Goal: Task Accomplishment & Management: Manage account settings

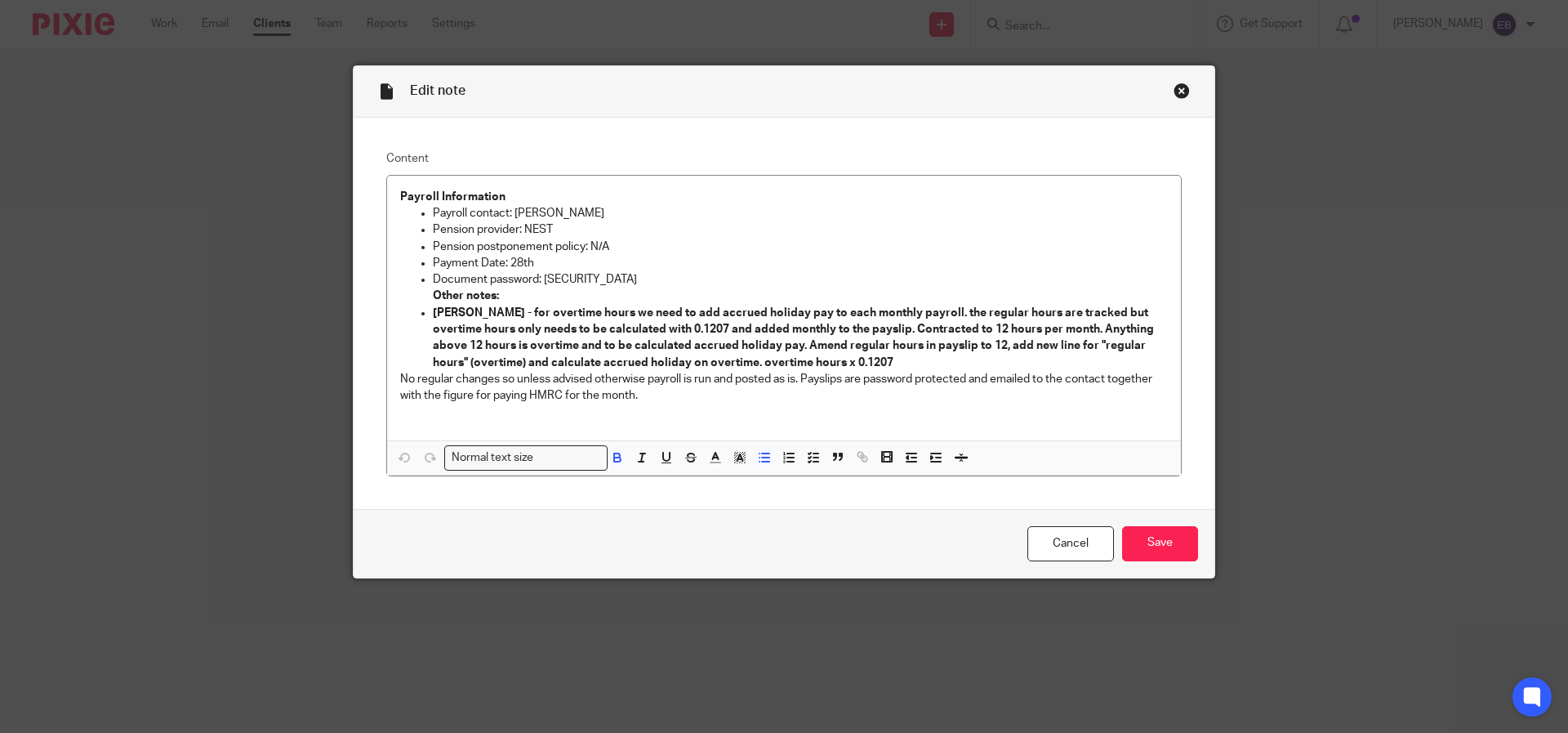
click at [1182, 91] on div "Close this dialog window" at bounding box center [1181, 90] width 16 height 16
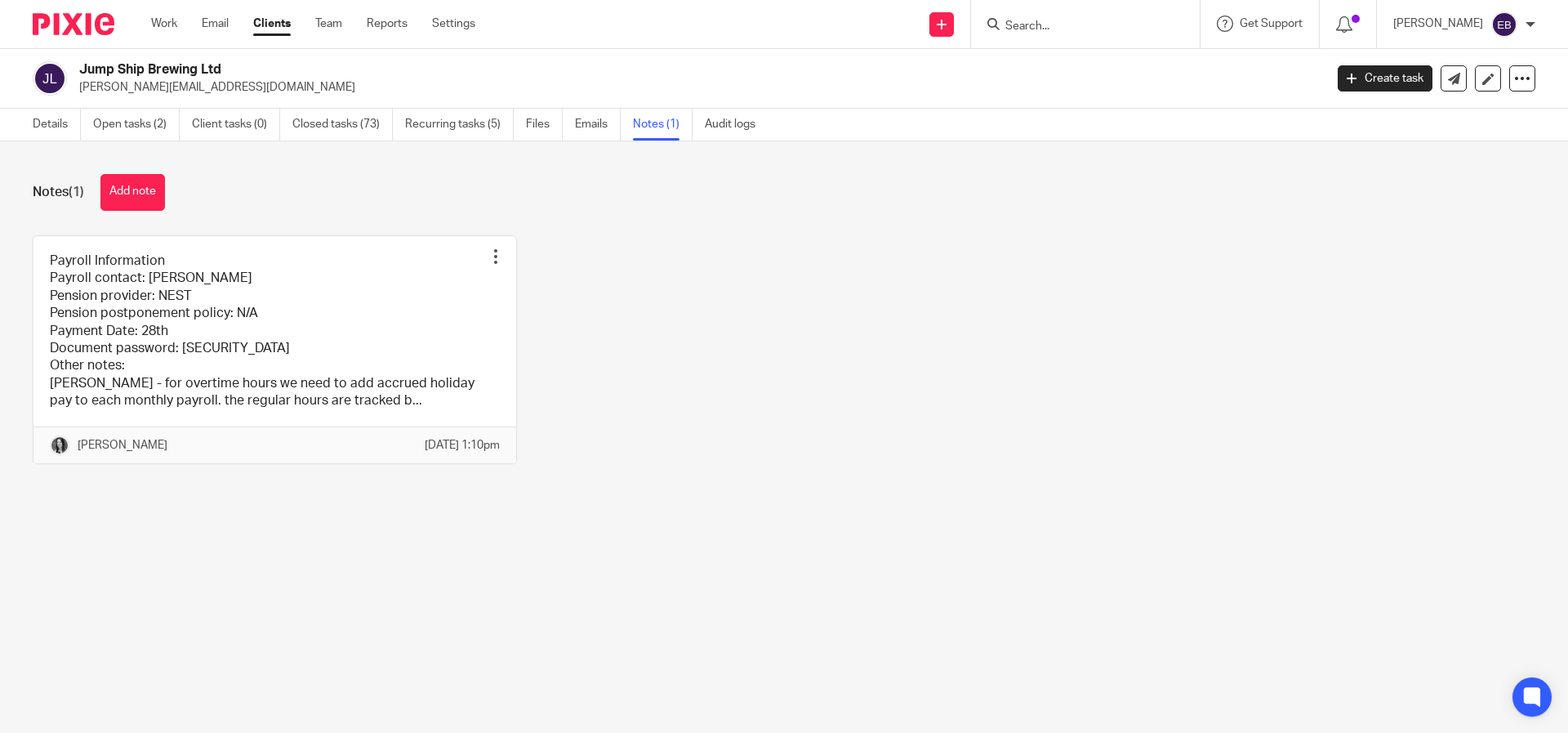
click at [1151, 24] on input "Search" at bounding box center [1077, 26] width 147 height 14
type input "Higland"
click at [1179, 61] on link at bounding box center [1102, 63] width 203 height 24
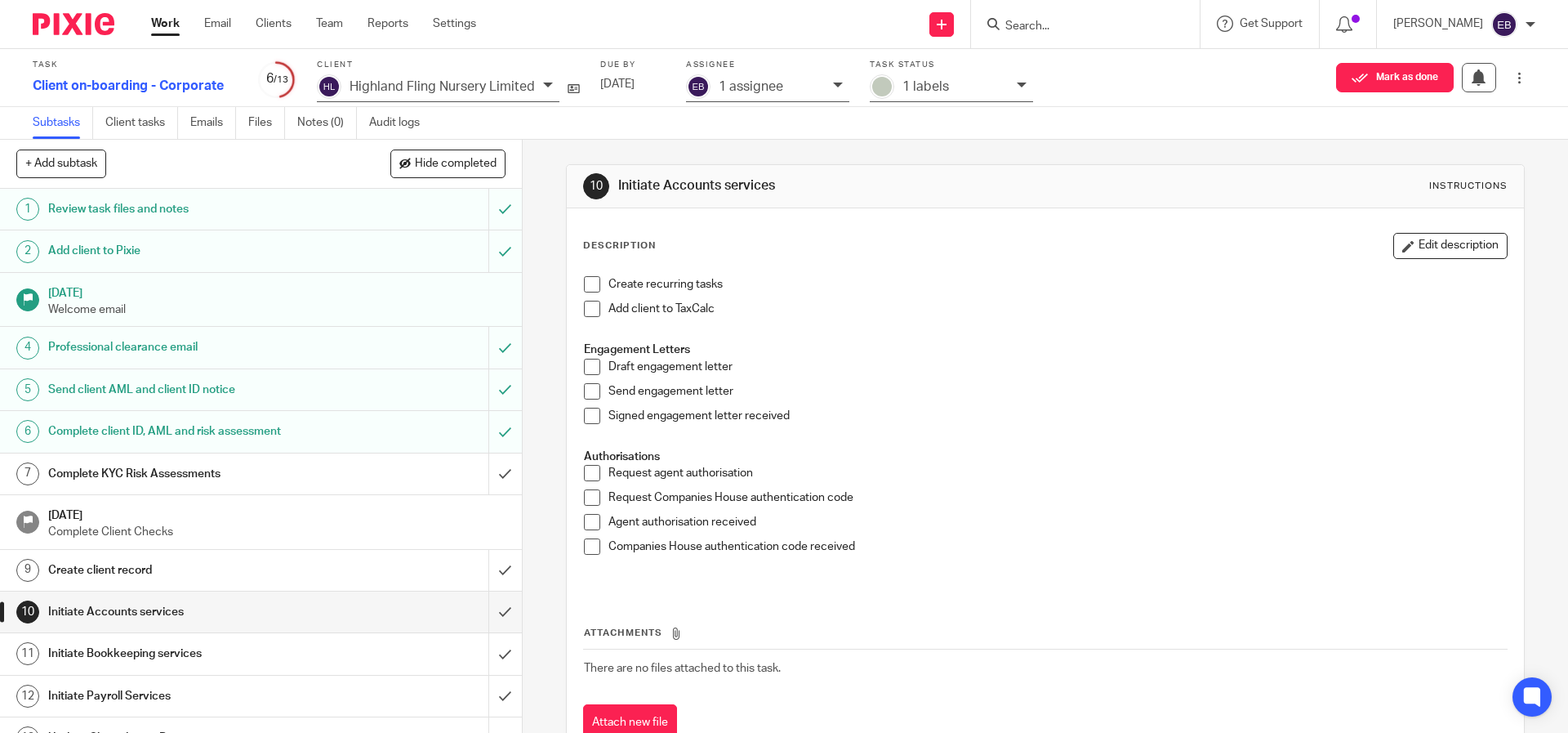
click at [1076, 31] on input "Search" at bounding box center [1077, 26] width 147 height 14
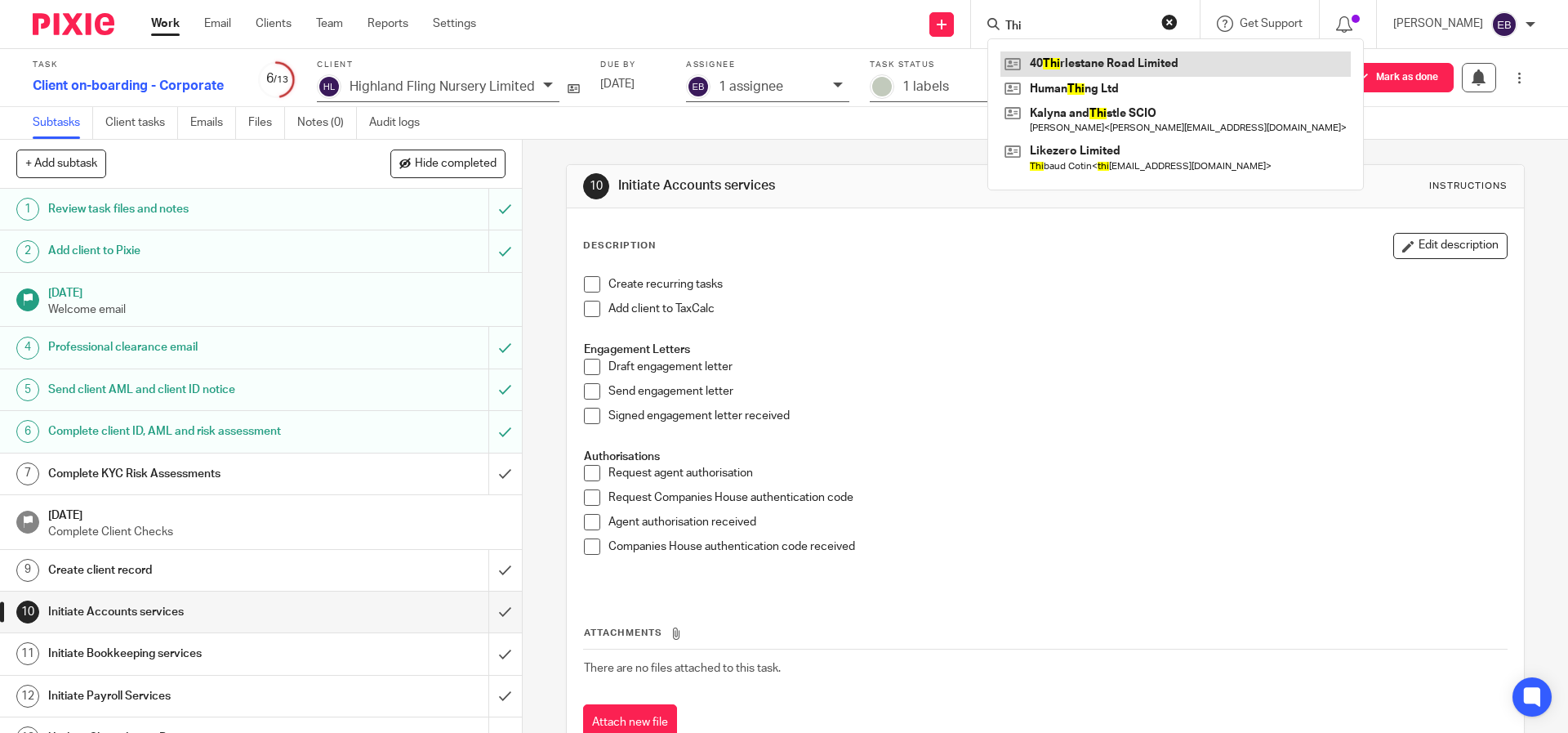
type input "Thi"
click at [1092, 67] on link at bounding box center [1176, 63] width 350 height 24
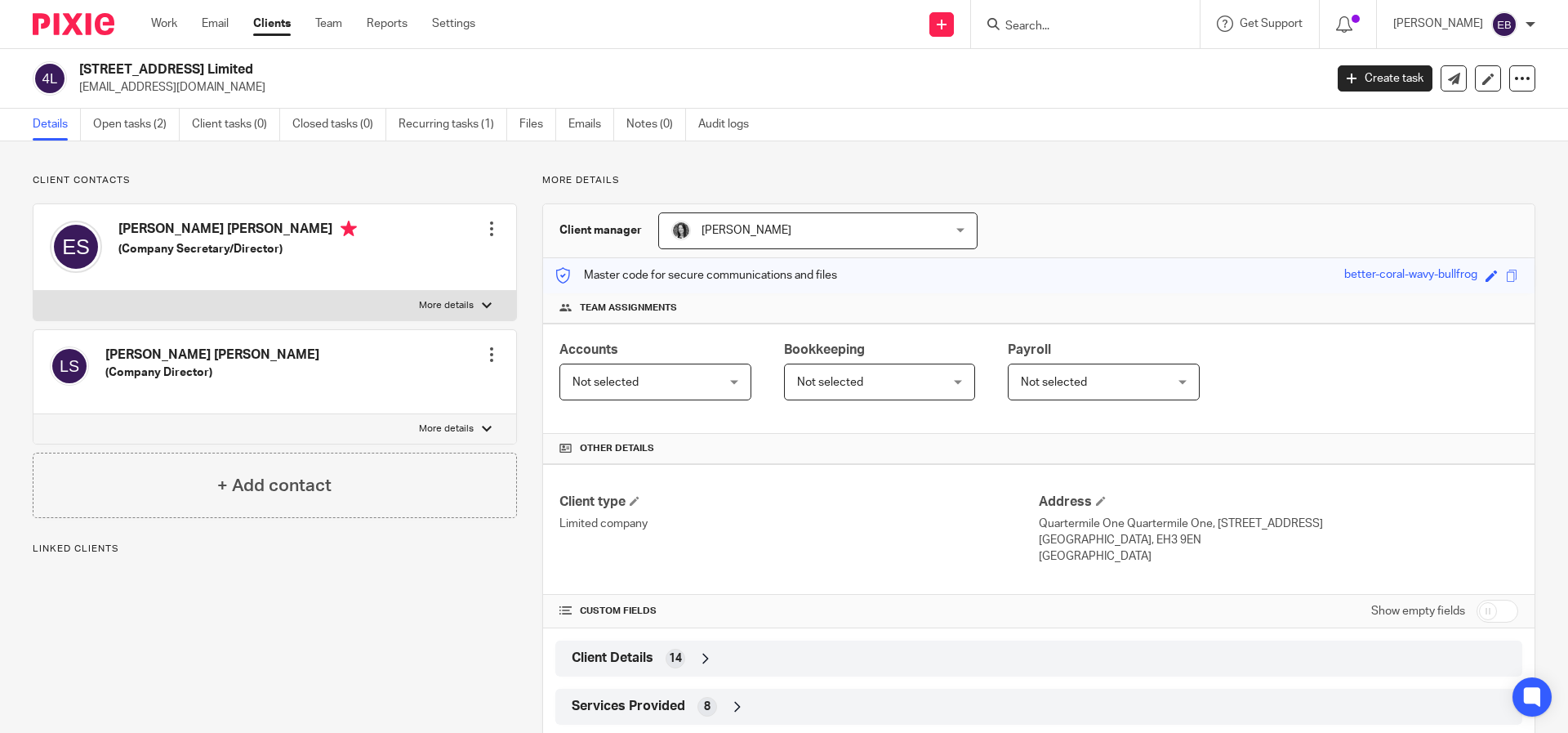
scroll to position [86, 0]
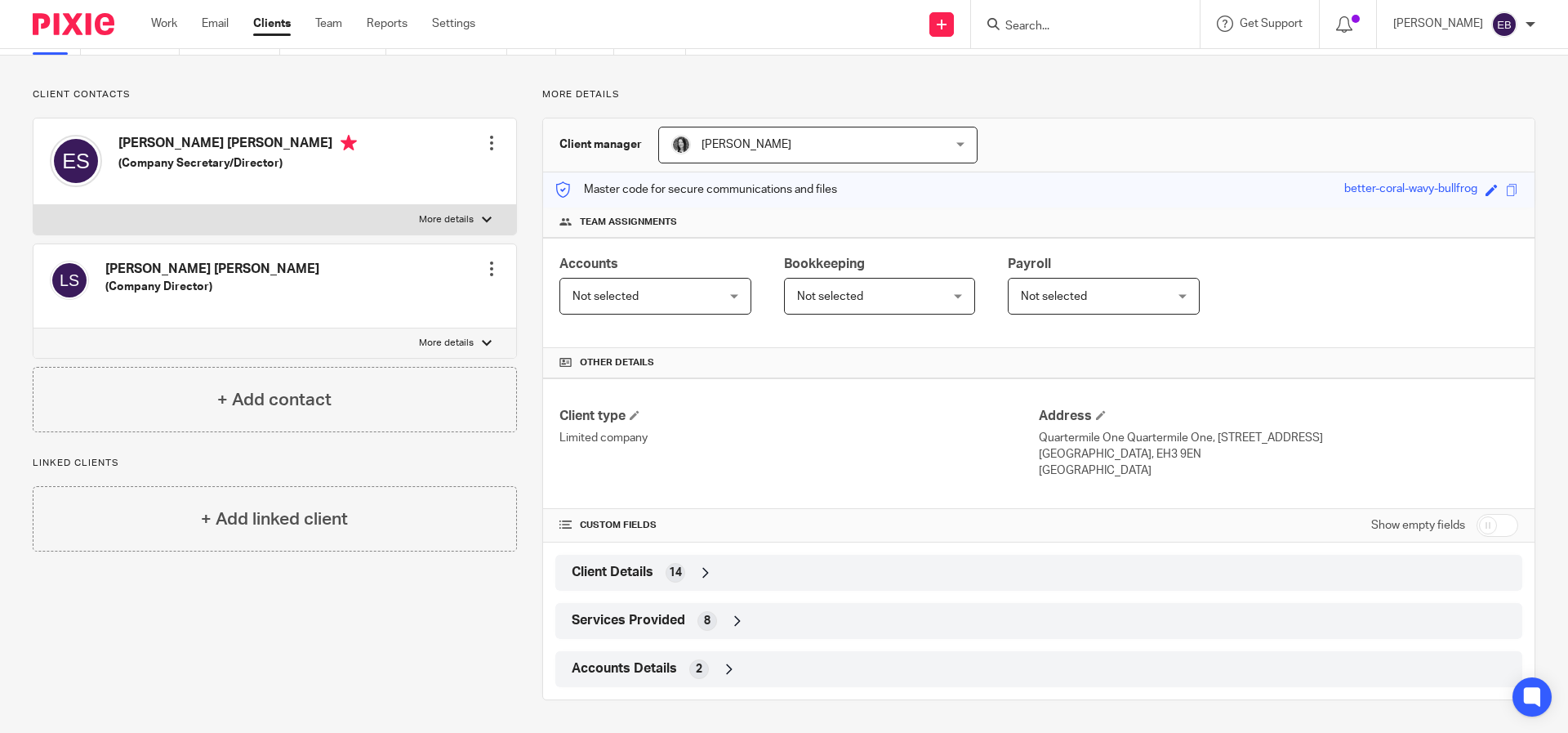
click at [702, 580] on icon at bounding box center [705, 572] width 16 height 16
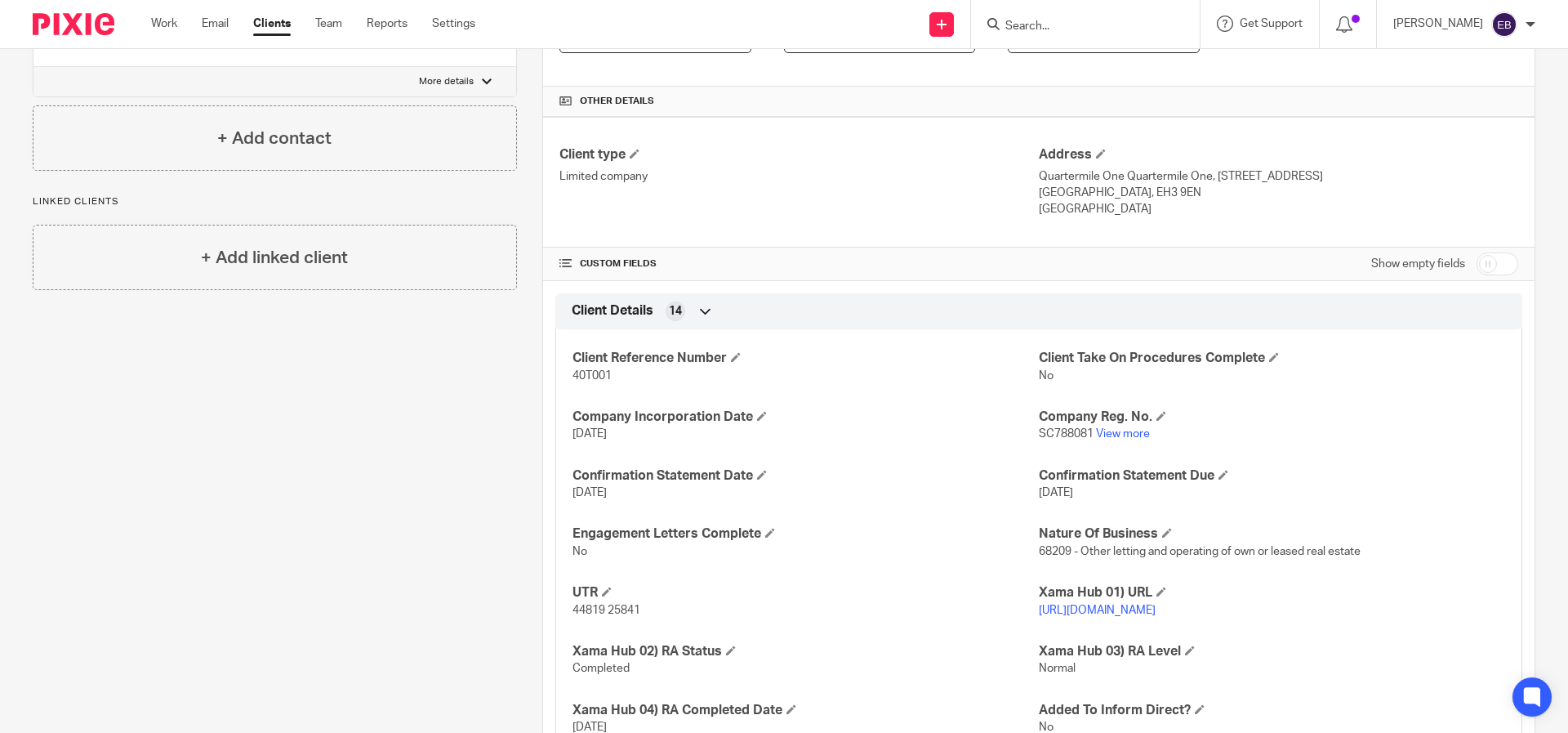
scroll to position [530, 0]
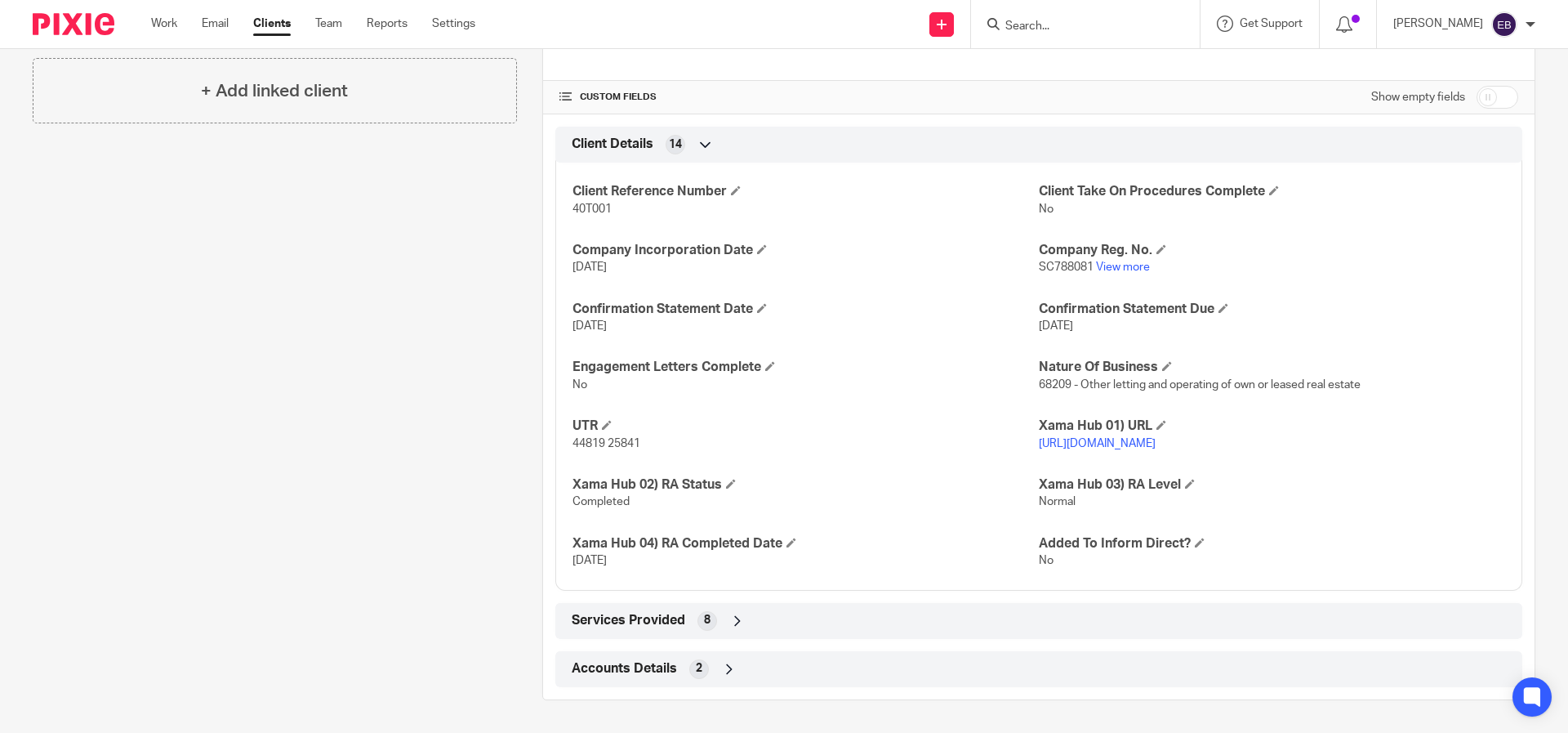
click at [743, 626] on div "Services Provided 8" at bounding box center [1039, 620] width 943 height 28
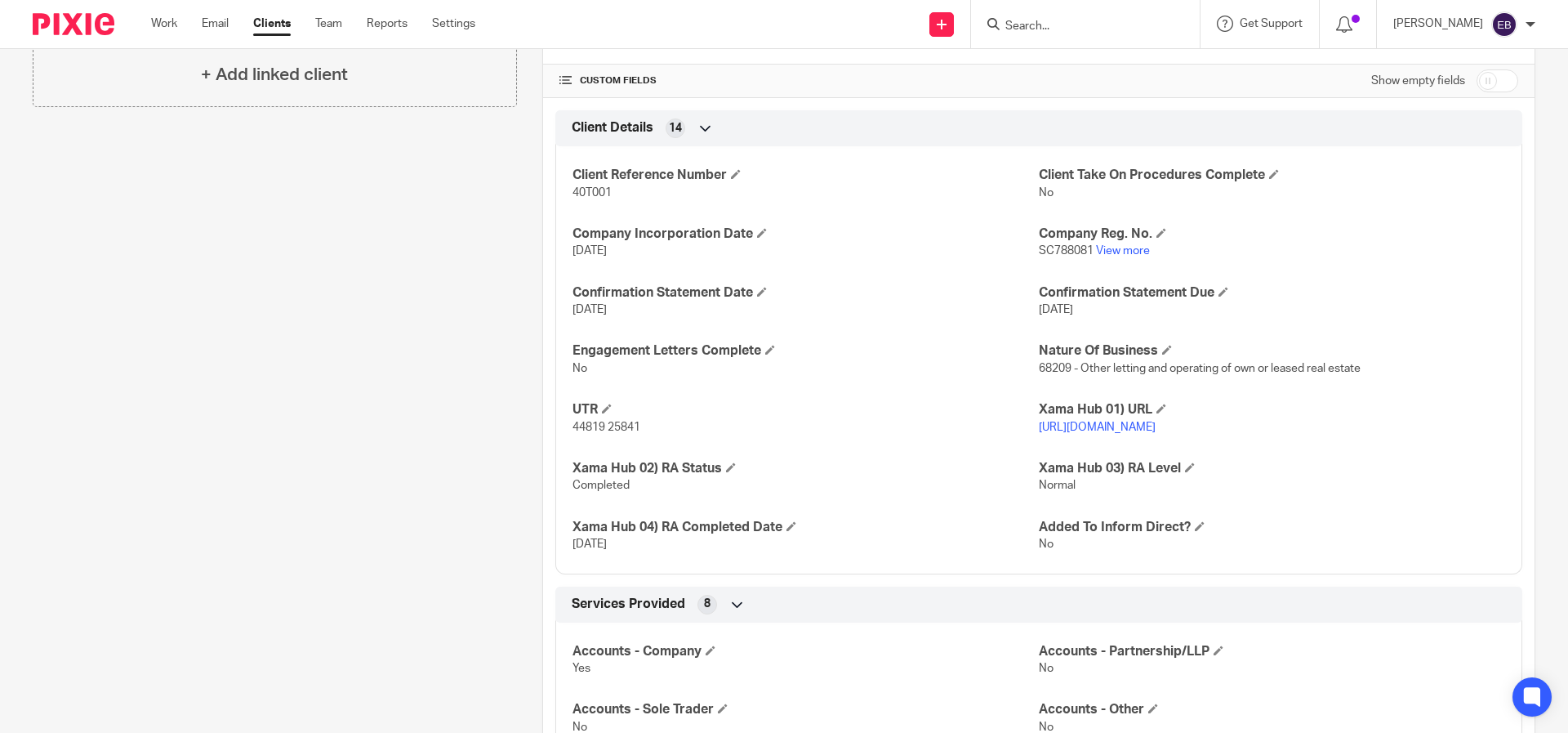
scroll to position [782, 0]
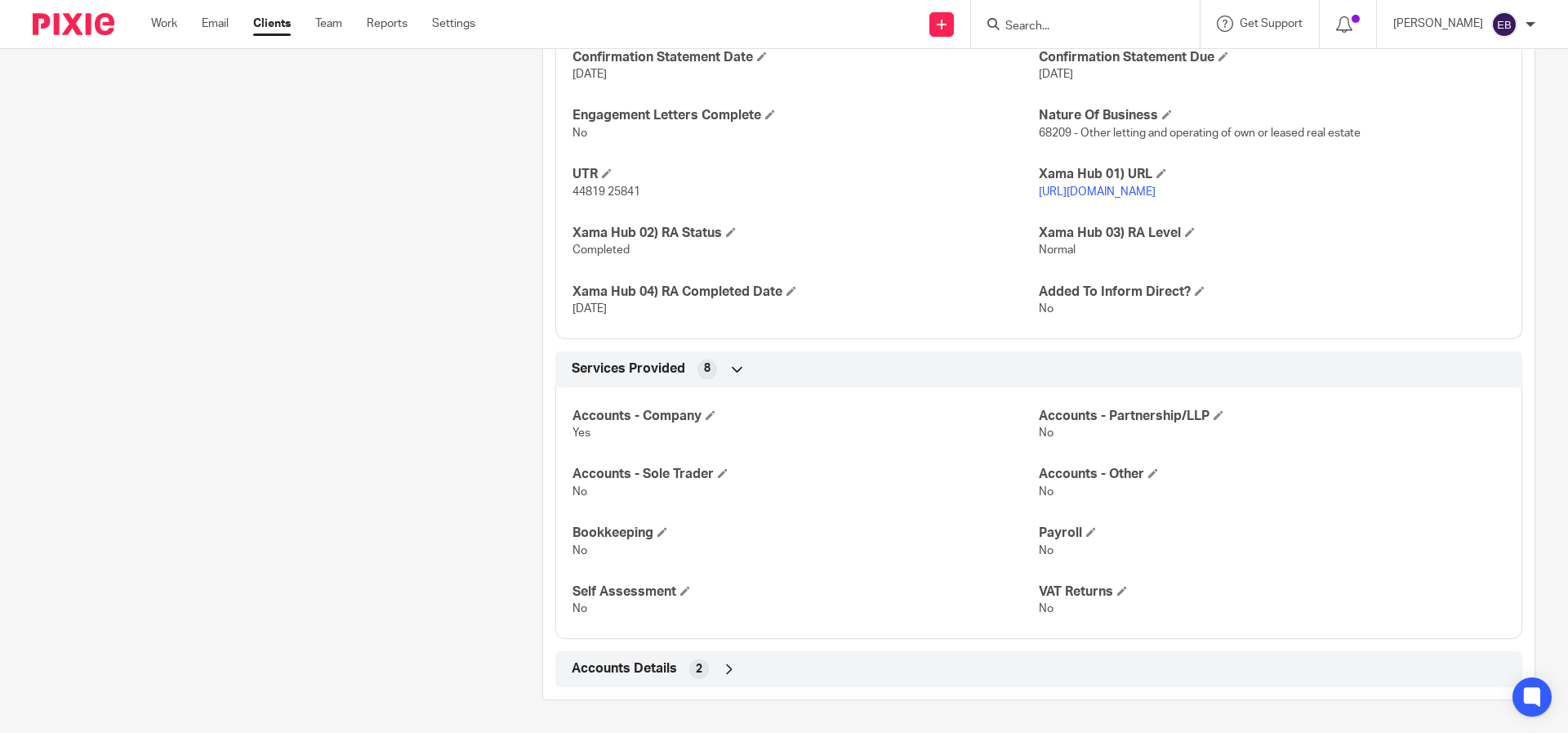
drag, startPoint x: 749, startPoint y: 675, endPoint x: 759, endPoint y: 670, distance: 11.2
click at [749, 675] on div "Accounts Details 2" at bounding box center [1039, 669] width 943 height 28
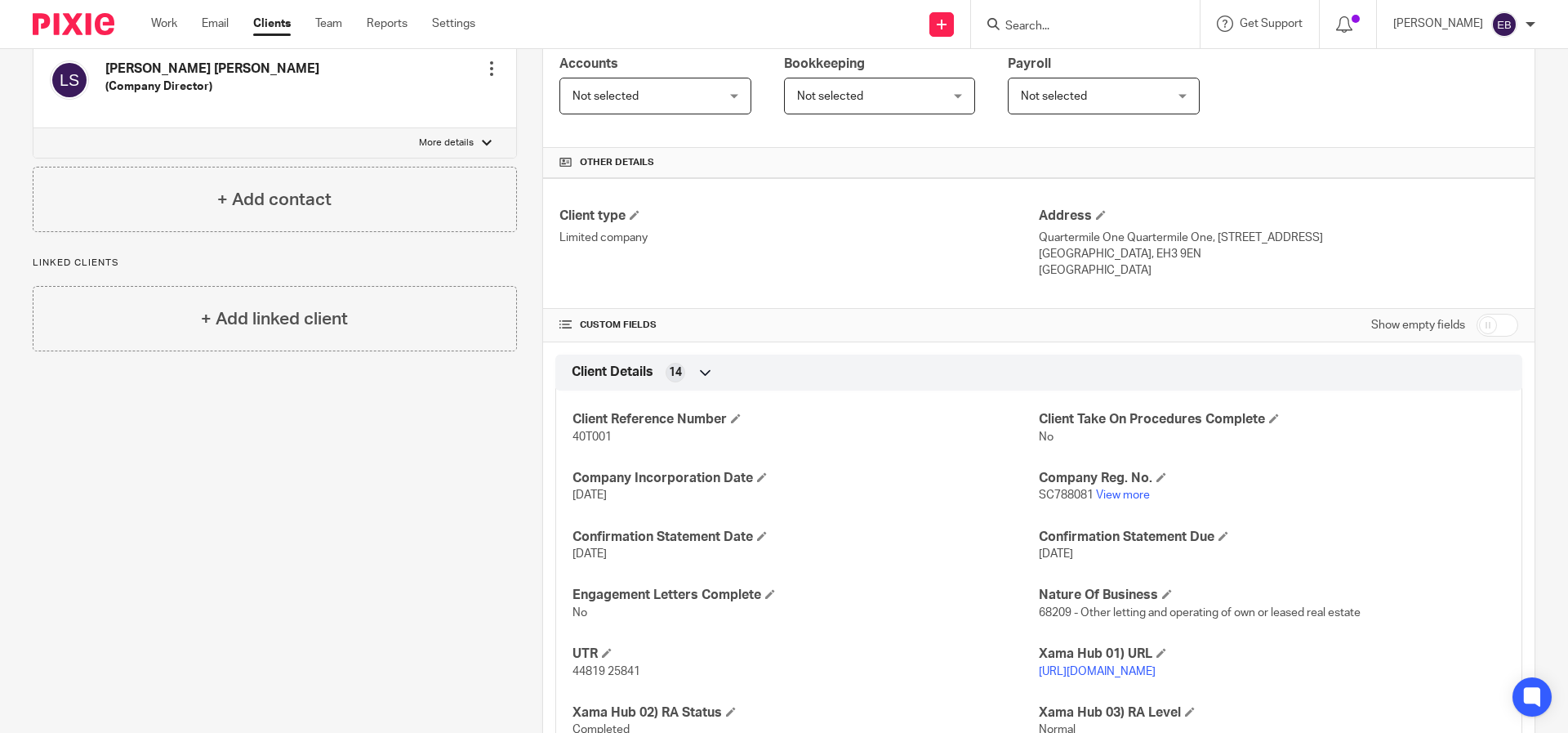
scroll to position [306, 0]
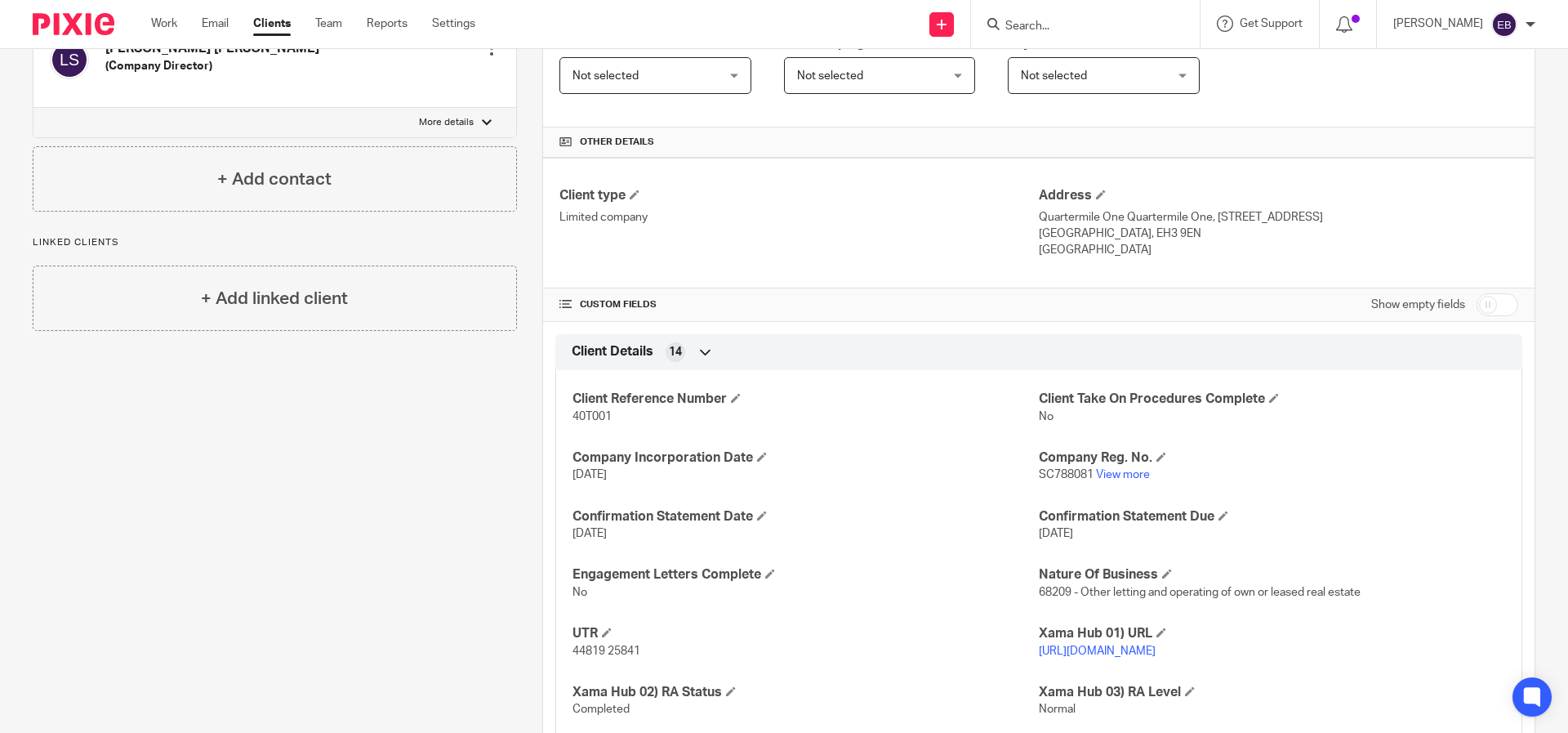
drag, startPoint x: 687, startPoint y: 642, endPoint x: 569, endPoint y: 660, distance: 119.4
click at [572, 659] on div "UTR 44819 25841" at bounding box center [805, 642] width 466 height 34
drag, startPoint x: 659, startPoint y: 661, endPoint x: 569, endPoint y: 652, distance: 90.4
click at [572, 652] on div "UTR 44819 25841" at bounding box center [805, 642] width 466 height 34
copy span "44819 25841"
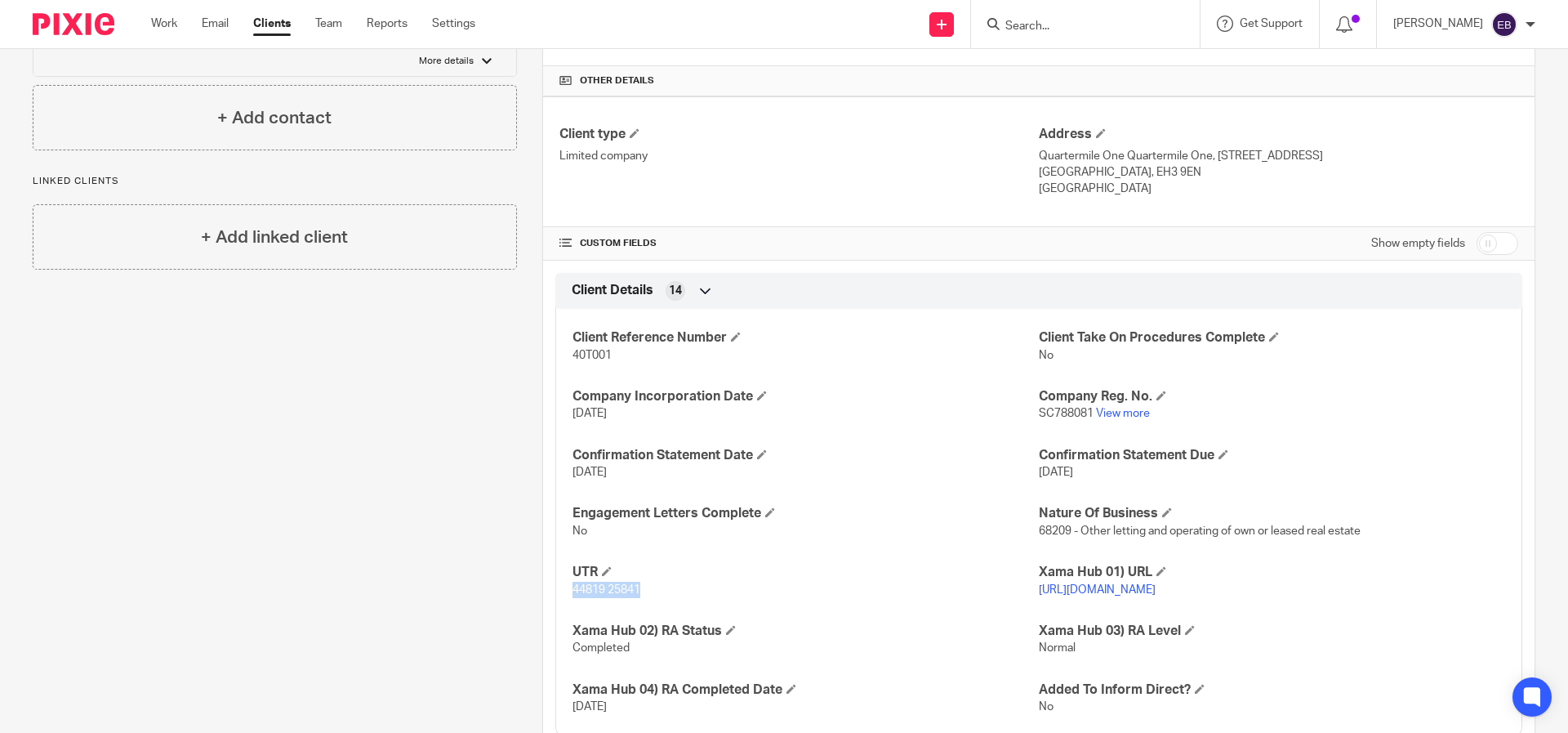
scroll to position [358, 0]
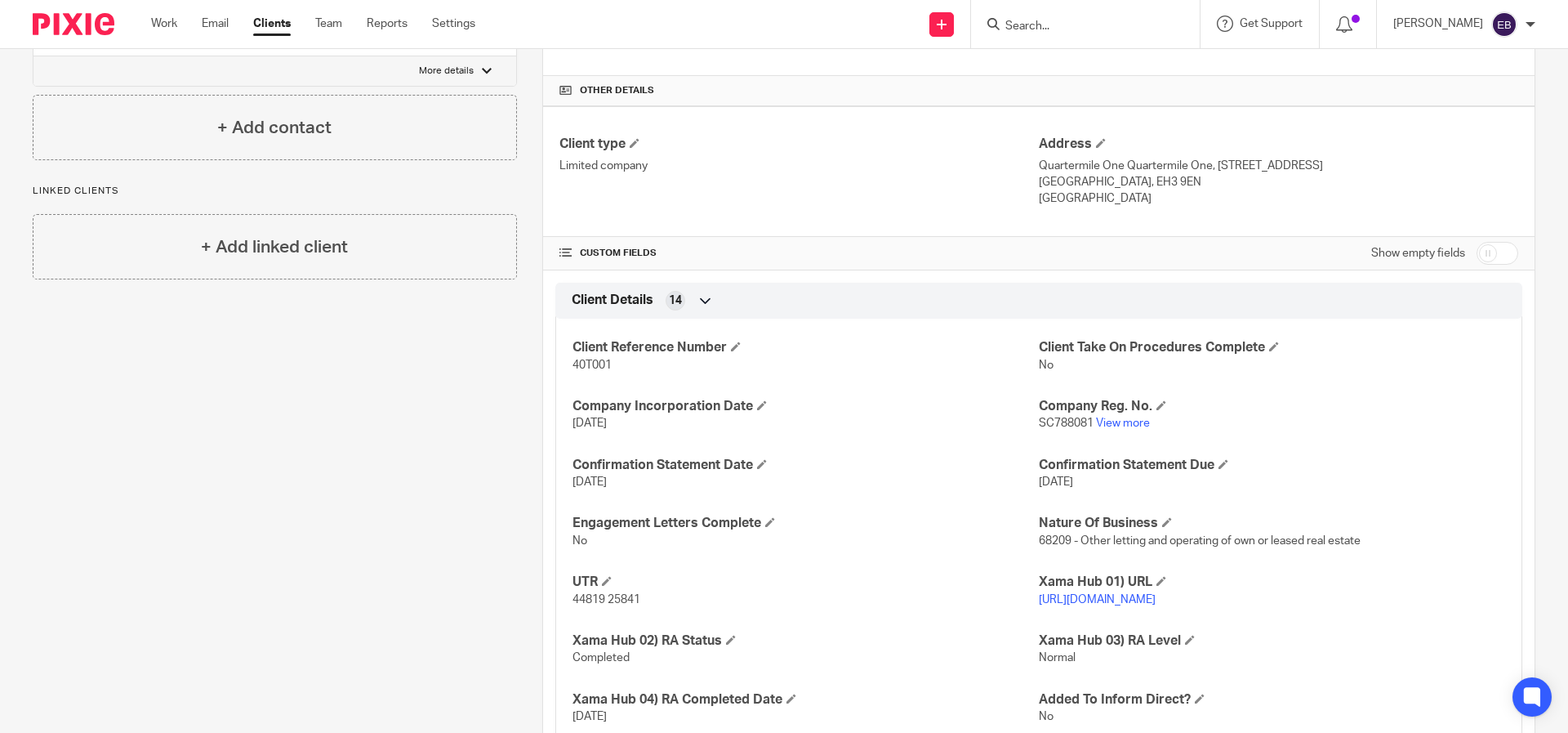
click at [1076, 425] on span "SC788081" at bounding box center [1066, 424] width 55 height 12
drag, startPoint x: 1084, startPoint y: 426, endPoint x: 1048, endPoint y: 426, distance: 36.0
click at [1048, 426] on span "SC788081" at bounding box center [1066, 424] width 55 height 12
copy span "788081"
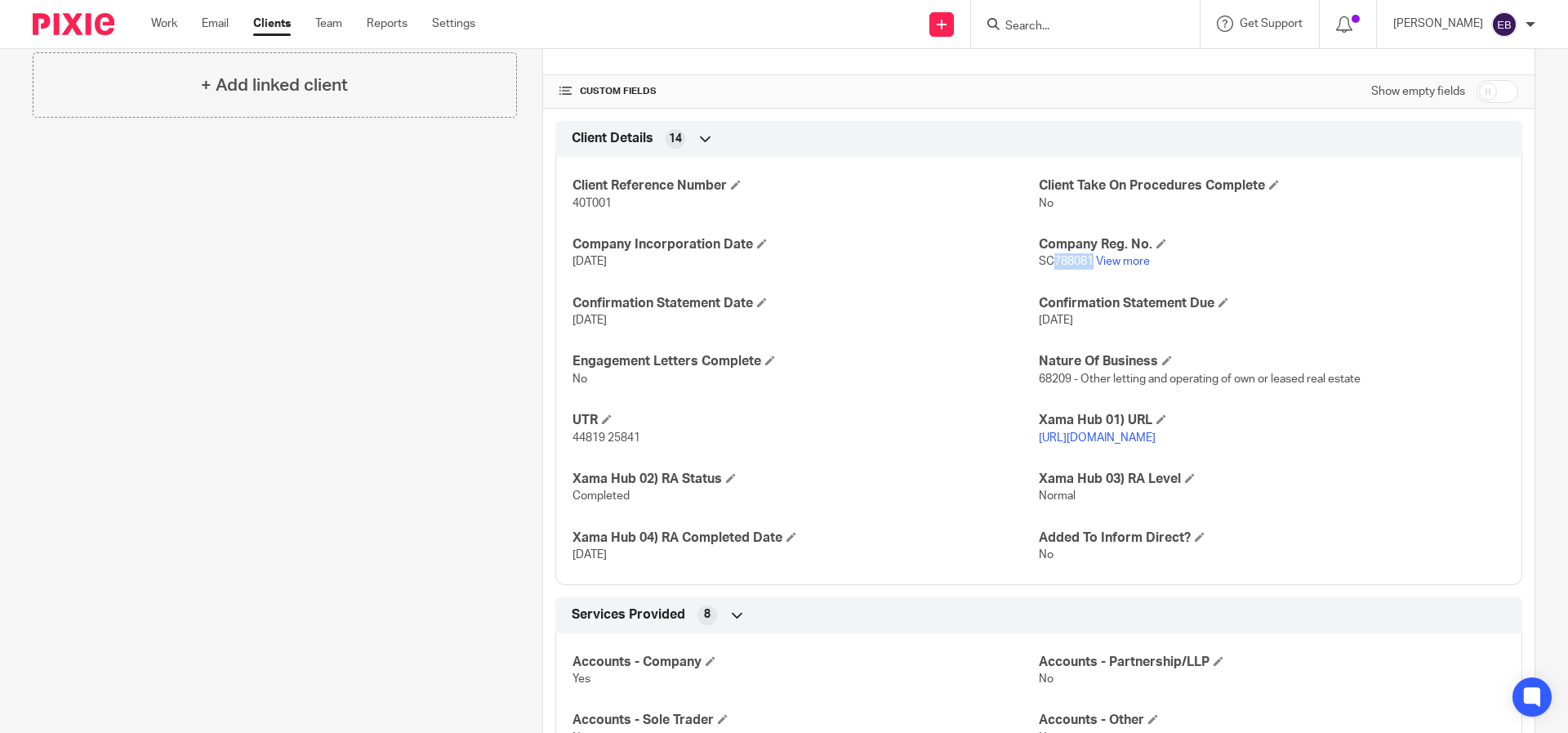
scroll to position [530, 0]
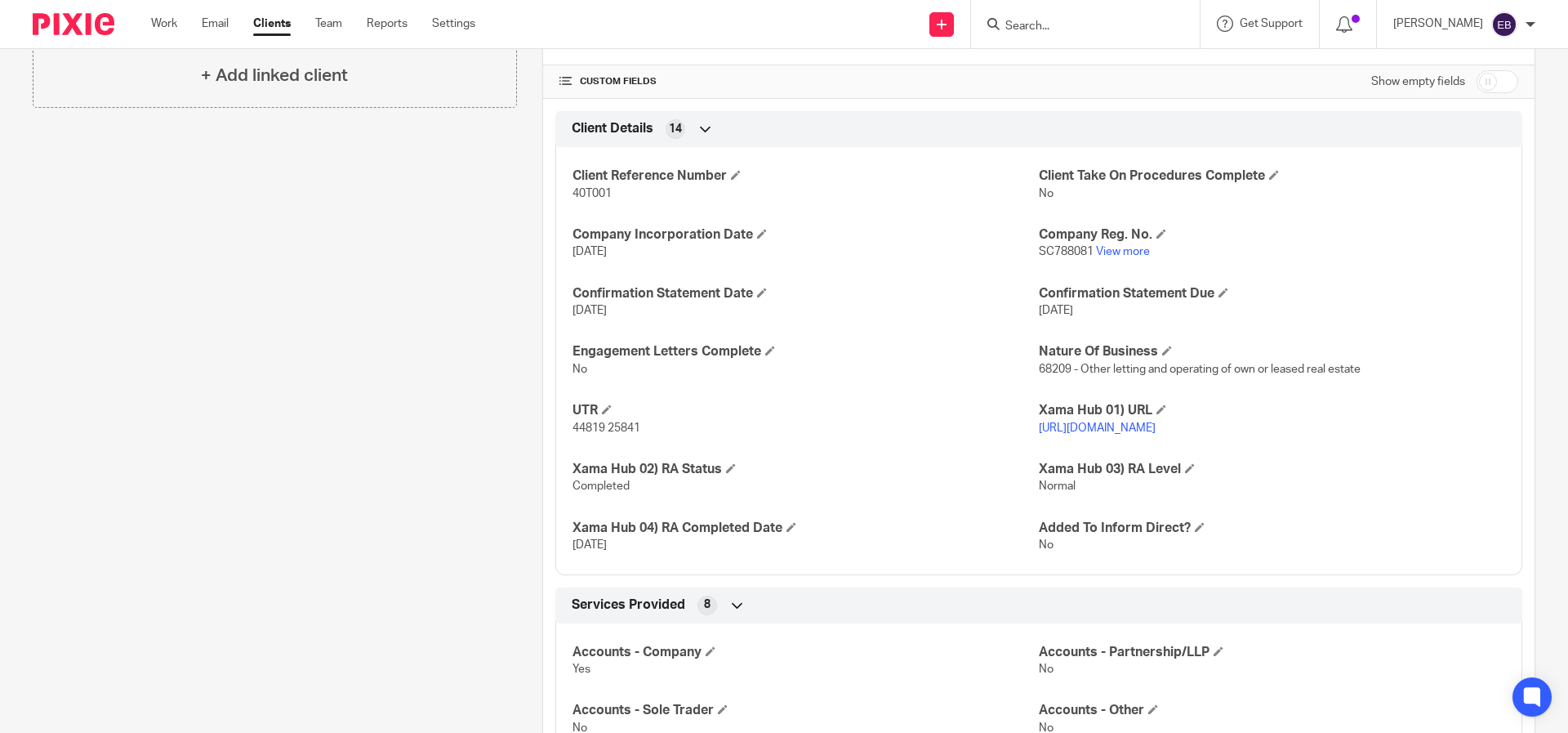
click at [1077, 268] on div "Client Reference Number 40T001 Client Take On Procedures Complete No Company In…" at bounding box center [1039, 355] width 967 height 440
drag, startPoint x: 1085, startPoint y: 254, endPoint x: 1046, endPoint y: 256, distance: 39.1
click at [1046, 256] on span "SC788081" at bounding box center [1066, 252] width 55 height 12
copy span "788081"
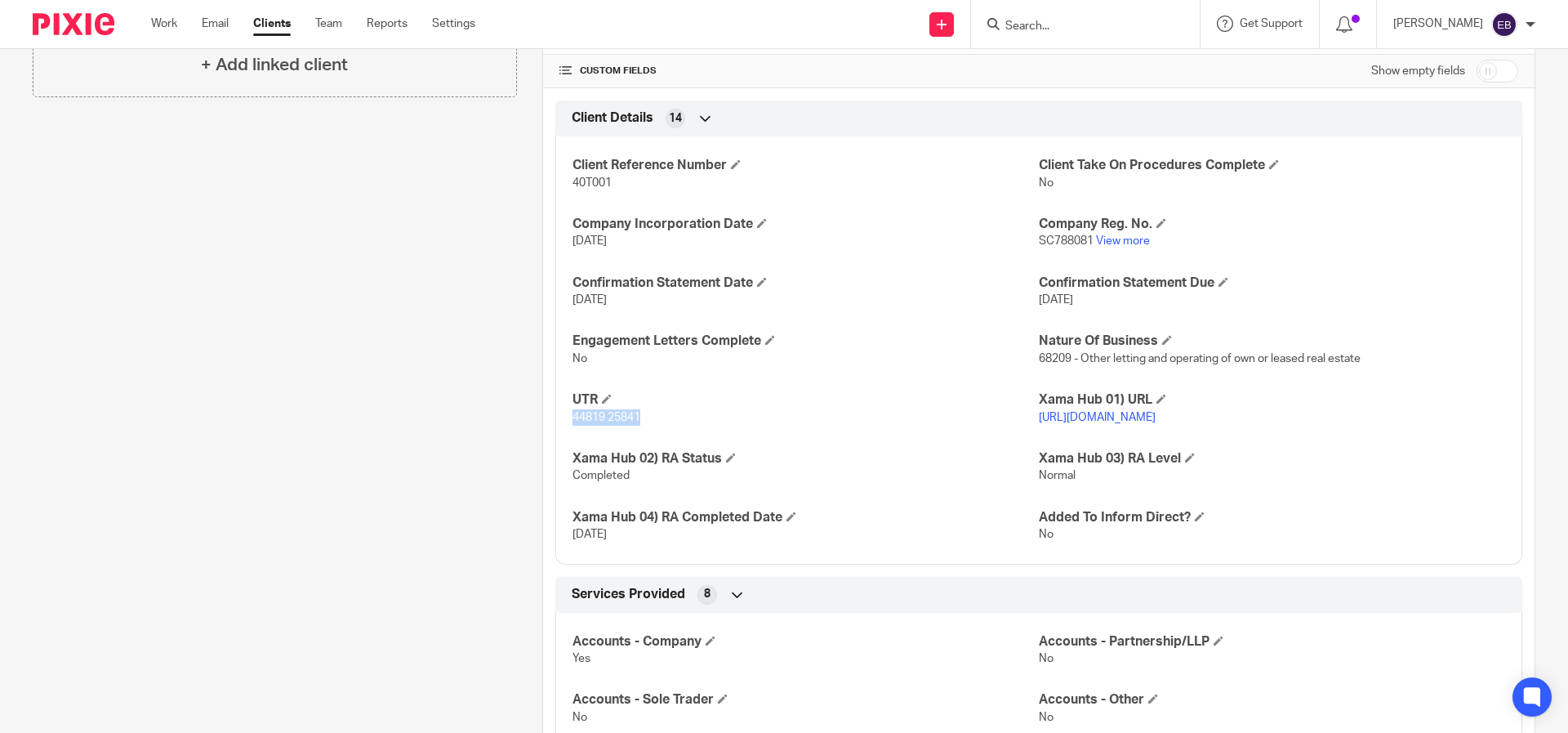
drag, startPoint x: 659, startPoint y: 423, endPoint x: 529, endPoint y: 416, distance: 130.2
click at [529, 416] on div "More details Client manager Brodie Petrie Brodie Petrie Brodie Petrie Debbie Me…" at bounding box center [1026, 318] width 1018 height 1368
copy span "44819 25841"
click at [1476, 66] on input "checkbox" at bounding box center [1497, 71] width 42 height 23
checkbox input "true"
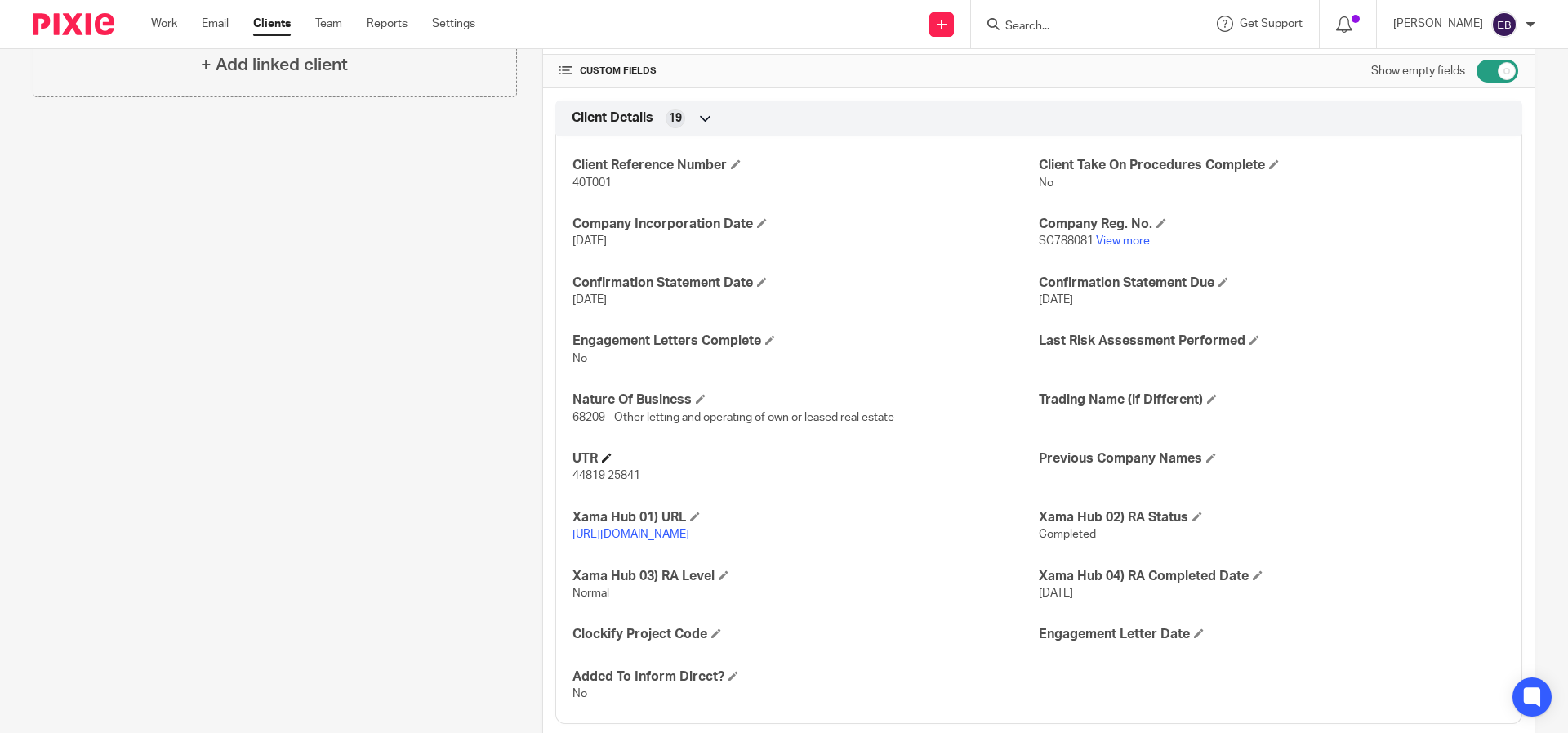
click at [615, 455] on h4 "UTR" at bounding box center [805, 459] width 466 height 17
click at [608, 457] on span at bounding box center [607, 457] width 10 height 10
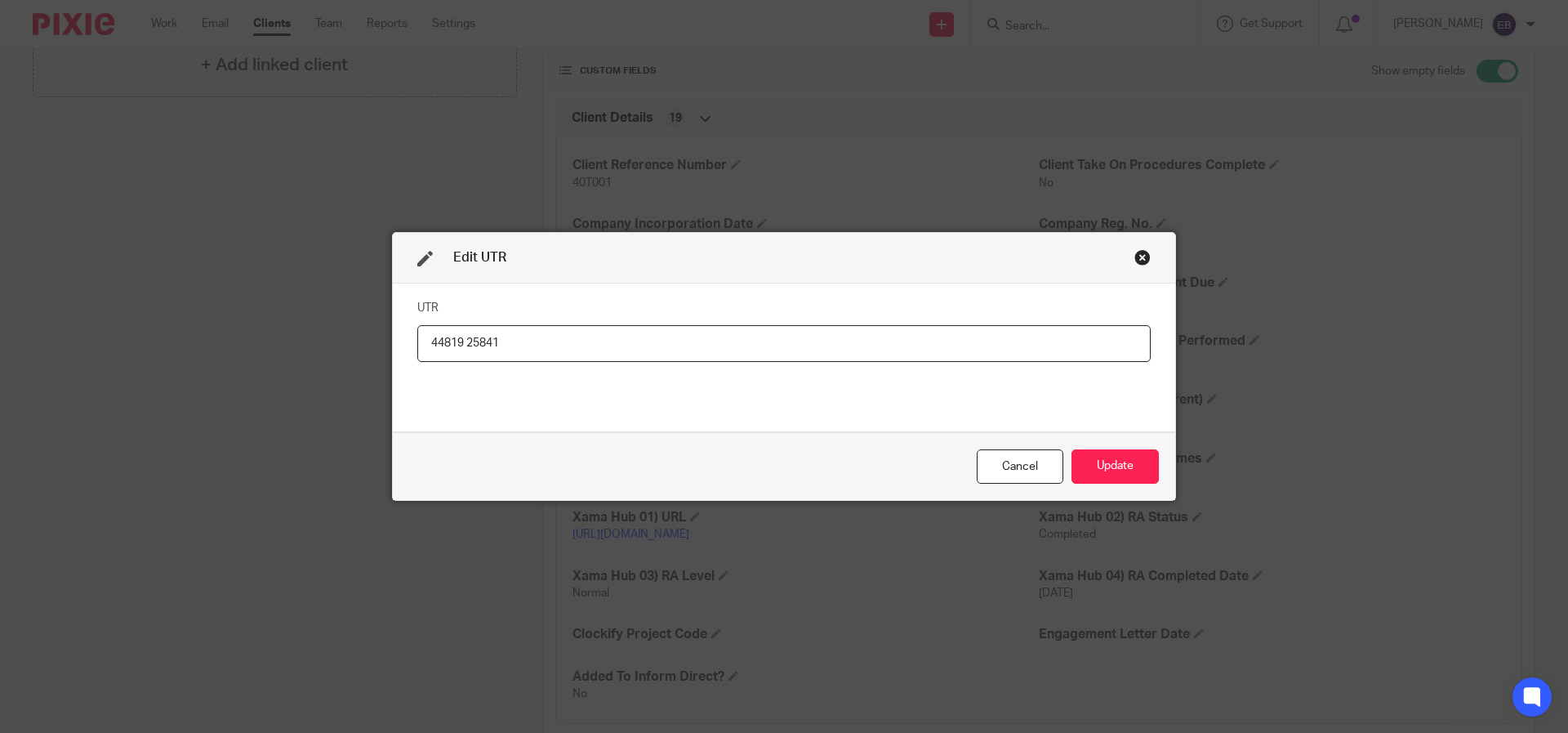
click at [460, 345] on input "44819 25841" at bounding box center [784, 344] width 734 height 37
type input "4481925841"
click at [1146, 464] on button "Update" at bounding box center [1115, 467] width 87 height 35
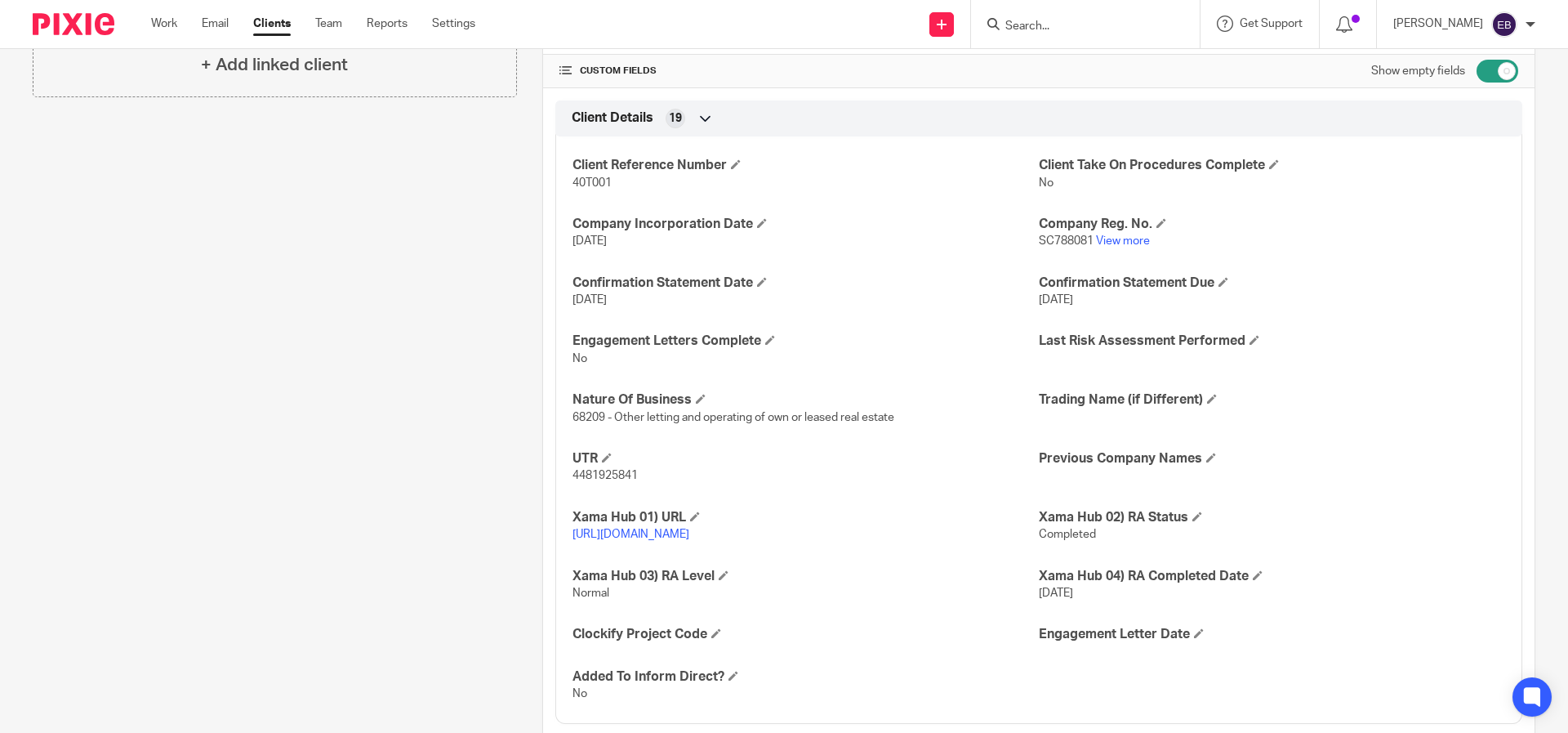
scroll to position [0, 0]
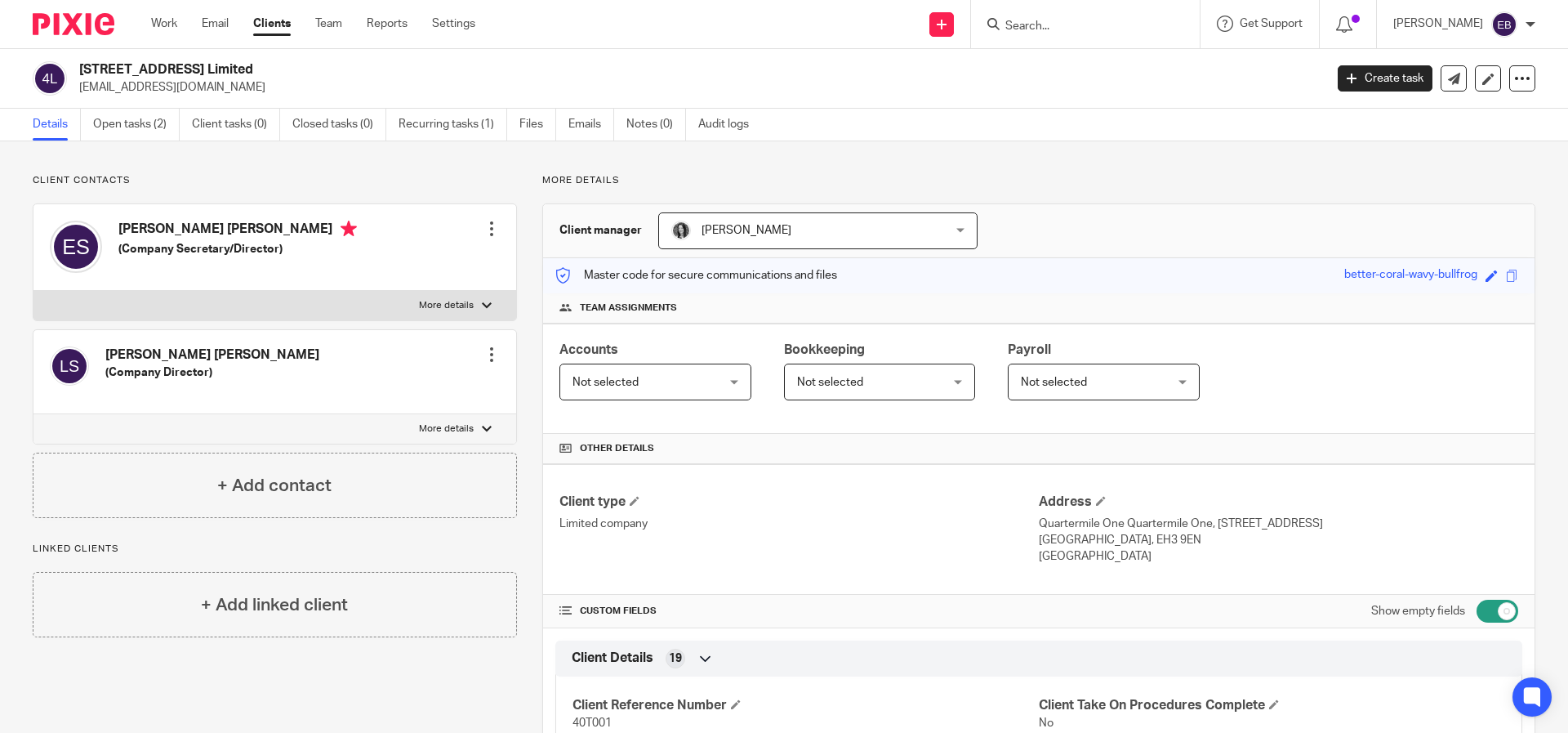
click at [1097, 36] on div at bounding box center [1086, 24] width 229 height 48
click at [1095, 20] on input "Search" at bounding box center [1077, 26] width 147 height 14
type input "higland fling"
click at [1154, 53] on link at bounding box center [1102, 63] width 203 height 24
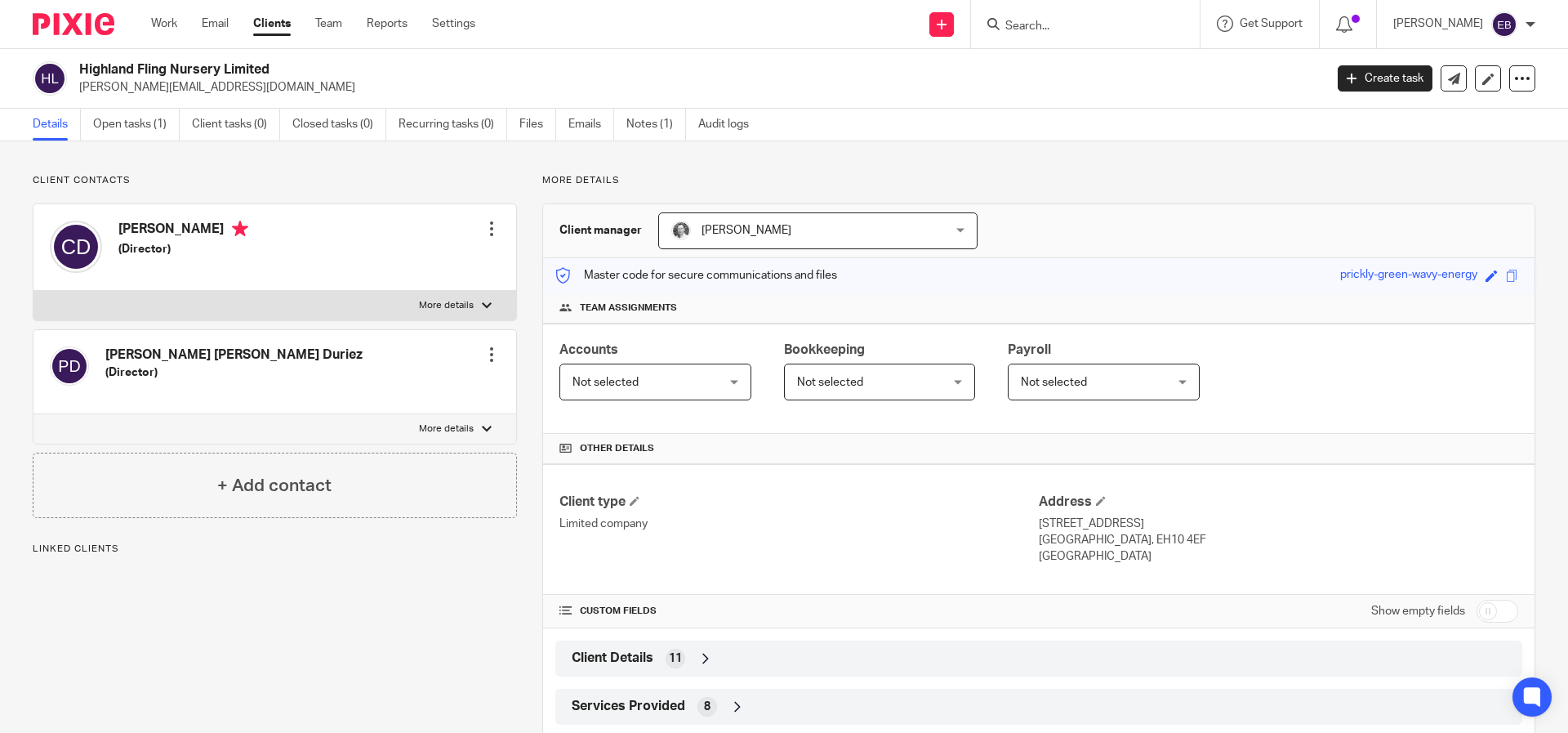
scroll to position [134, 0]
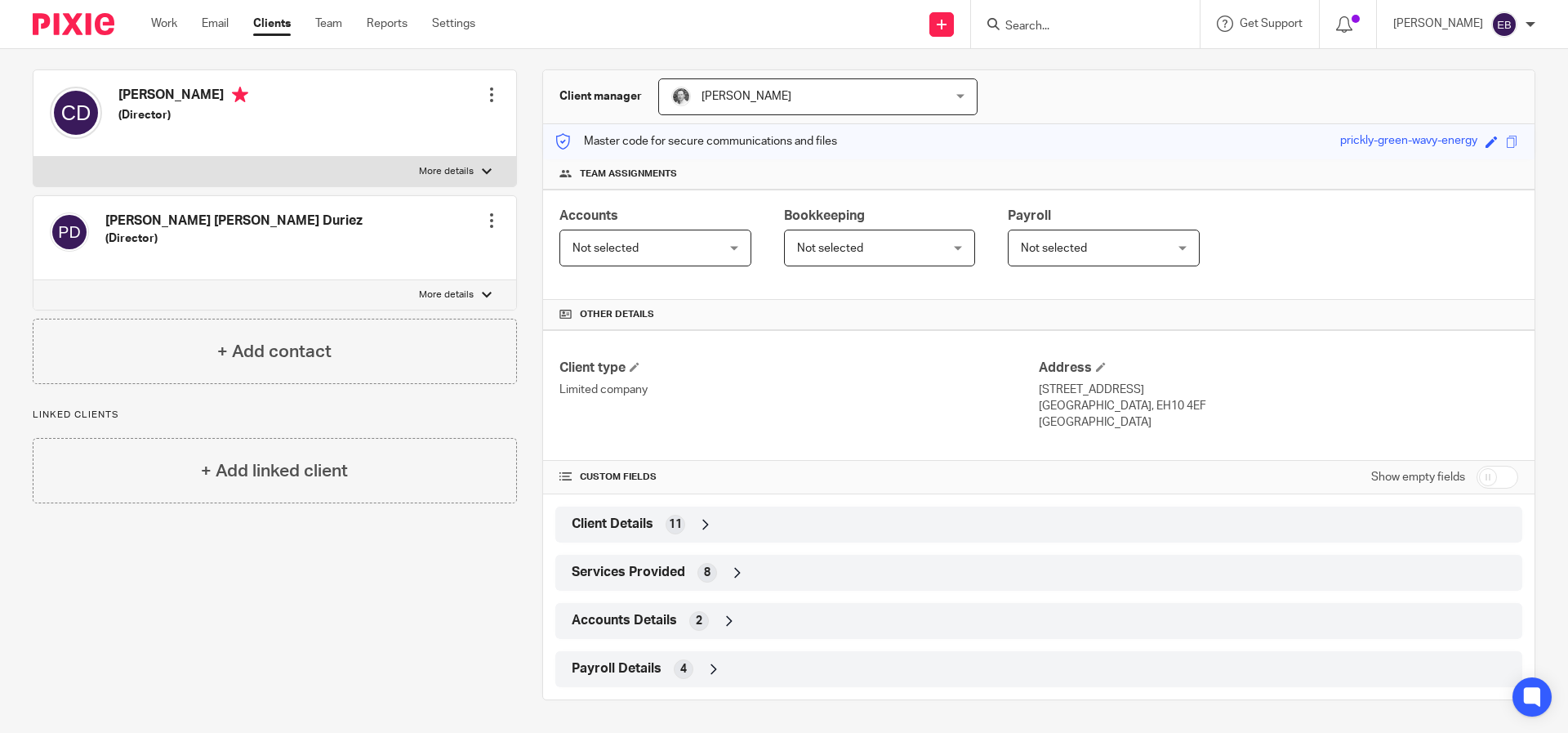
click at [608, 540] on div "Client Details 11" at bounding box center [1039, 525] width 967 height 36
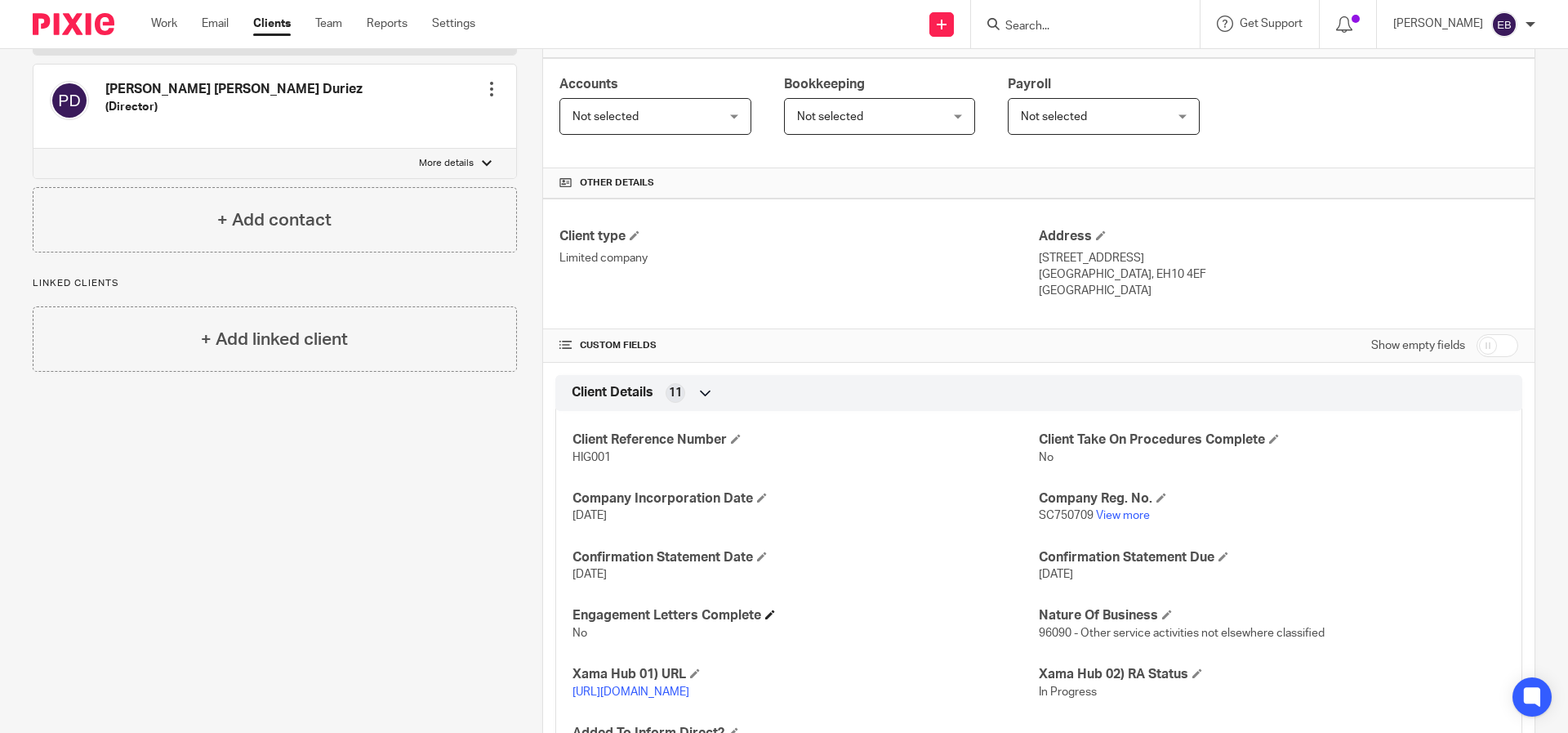
scroll to position [519, 0]
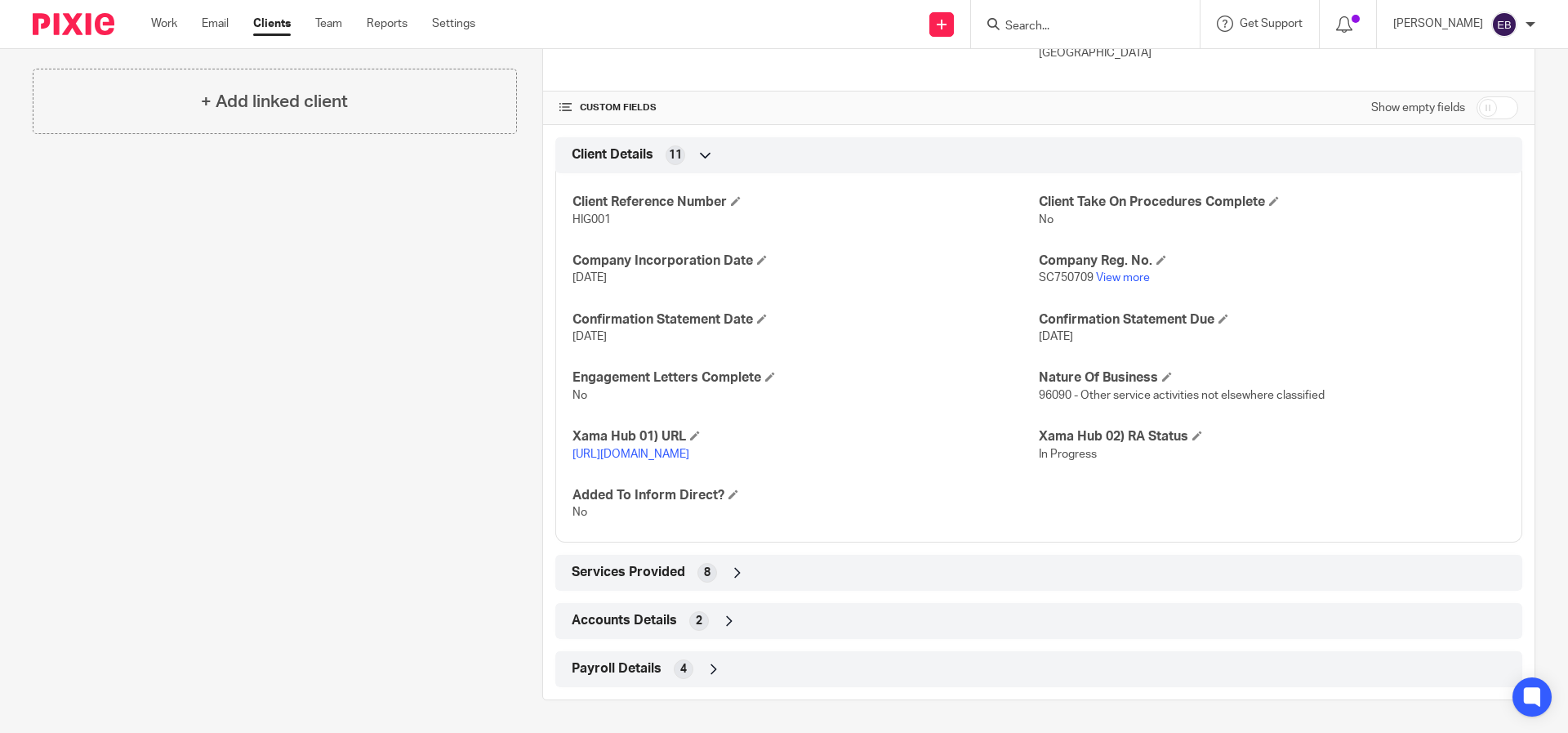
click at [608, 567] on span "Services Provided" at bounding box center [628, 572] width 113 height 17
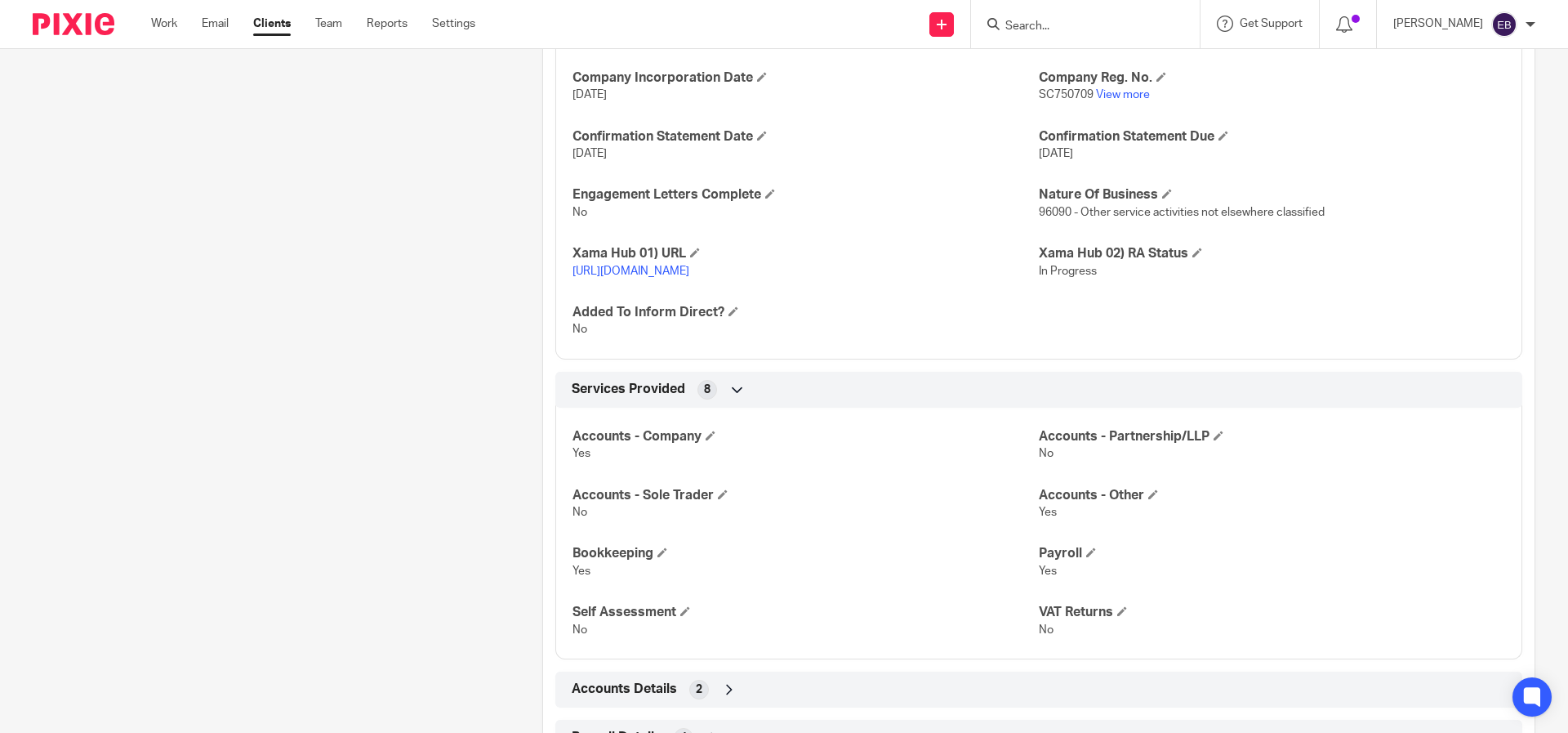
scroll to position [772, 0]
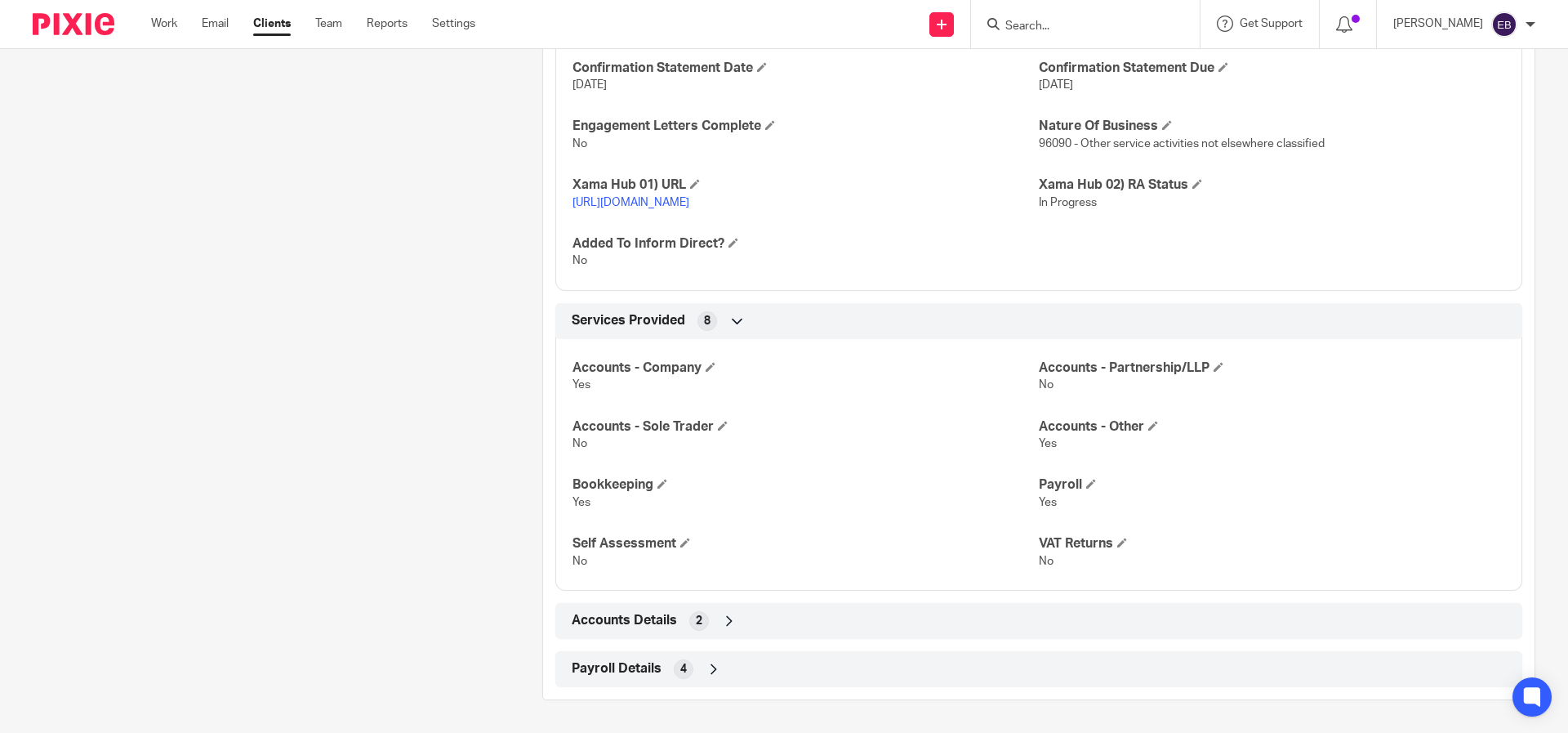
click at [591, 626] on span "Accounts Details" at bounding box center [624, 620] width 105 height 17
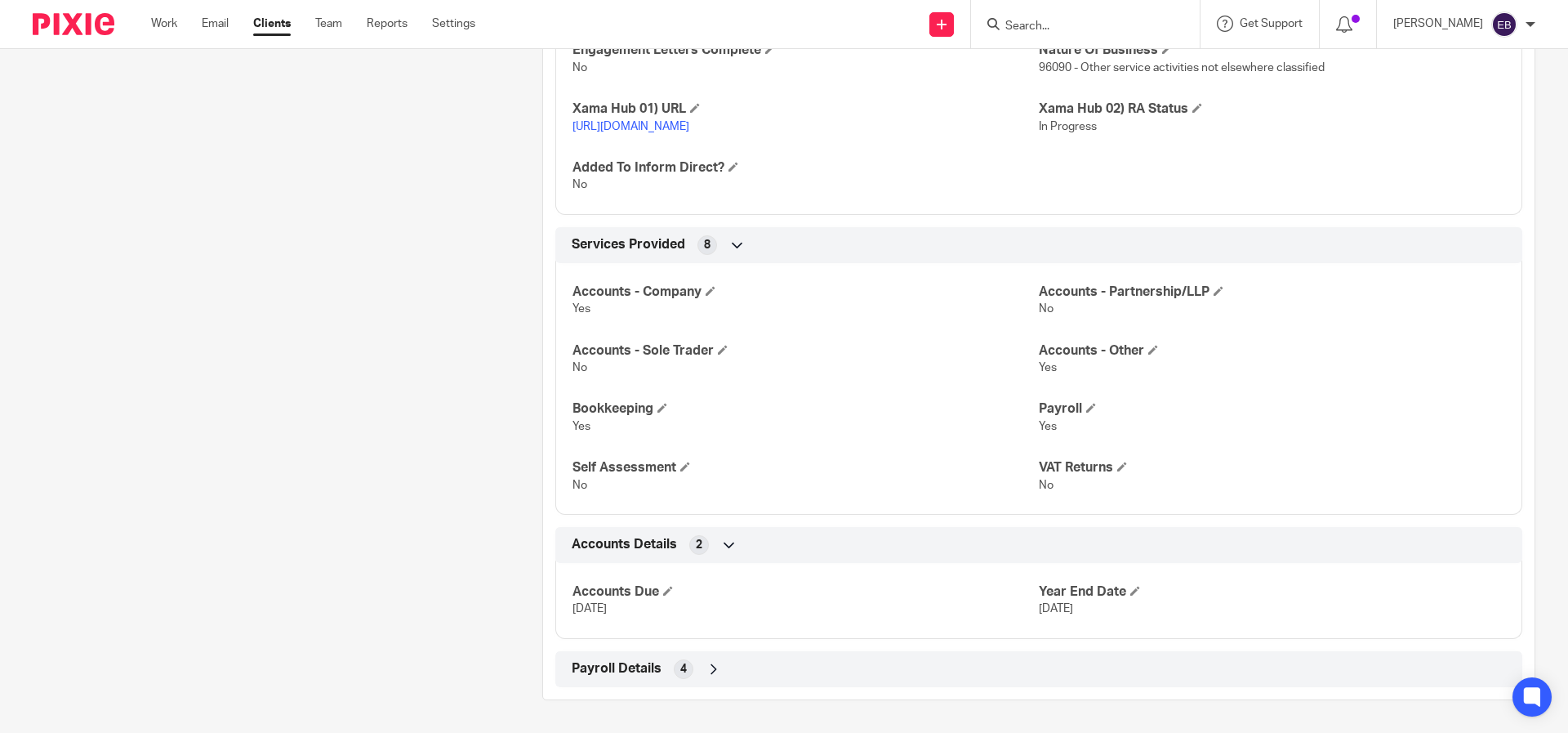
scroll to position [837, 0]
click at [602, 671] on span "Payroll Details" at bounding box center [616, 668] width 90 height 17
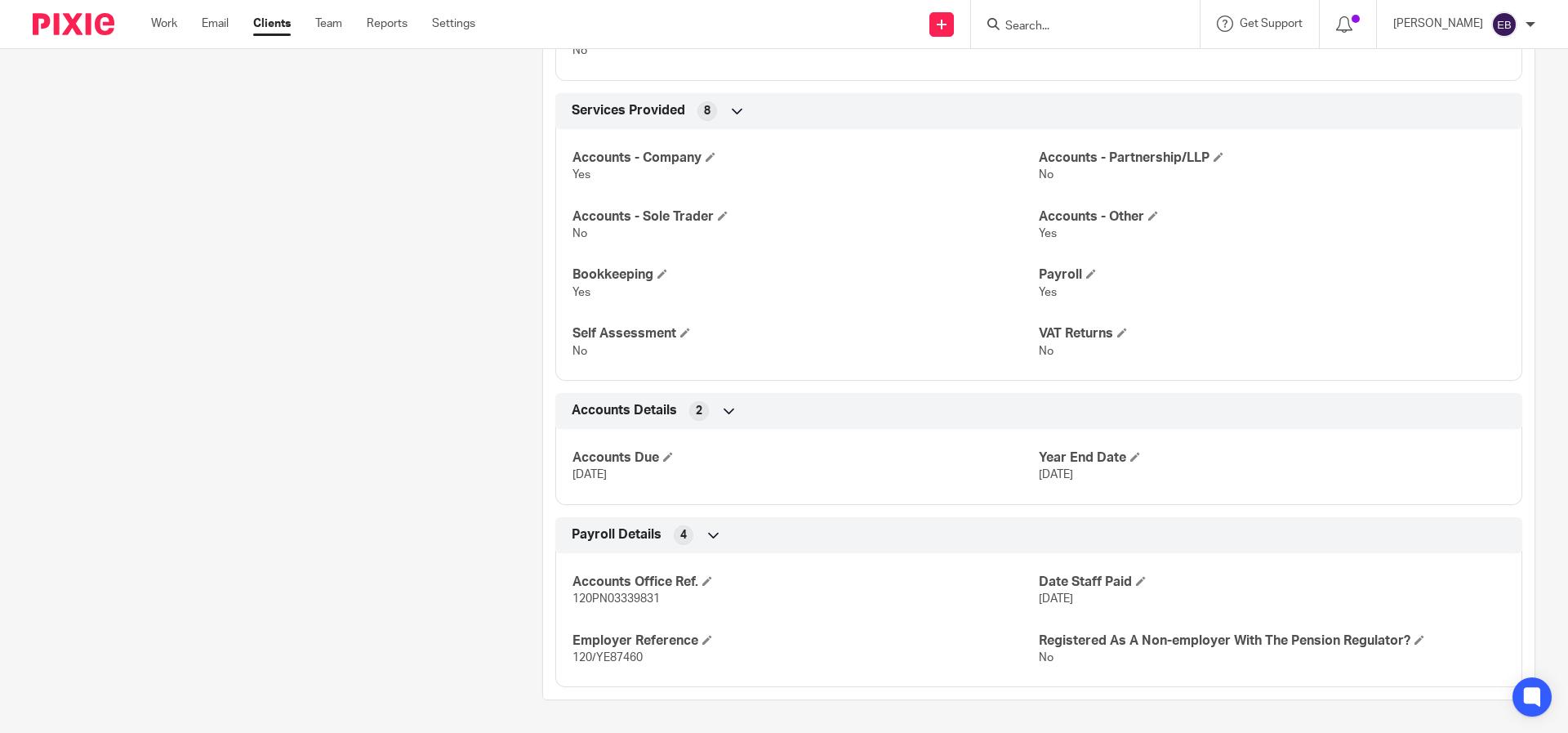
scroll to position [973, 0]
drag, startPoint x: 664, startPoint y: 615, endPoint x: 568, endPoint y: 611, distance: 96.1
click at [572, 607] on p "120PN03339831" at bounding box center [805, 599] width 466 height 16
copy span "120PN03339831"
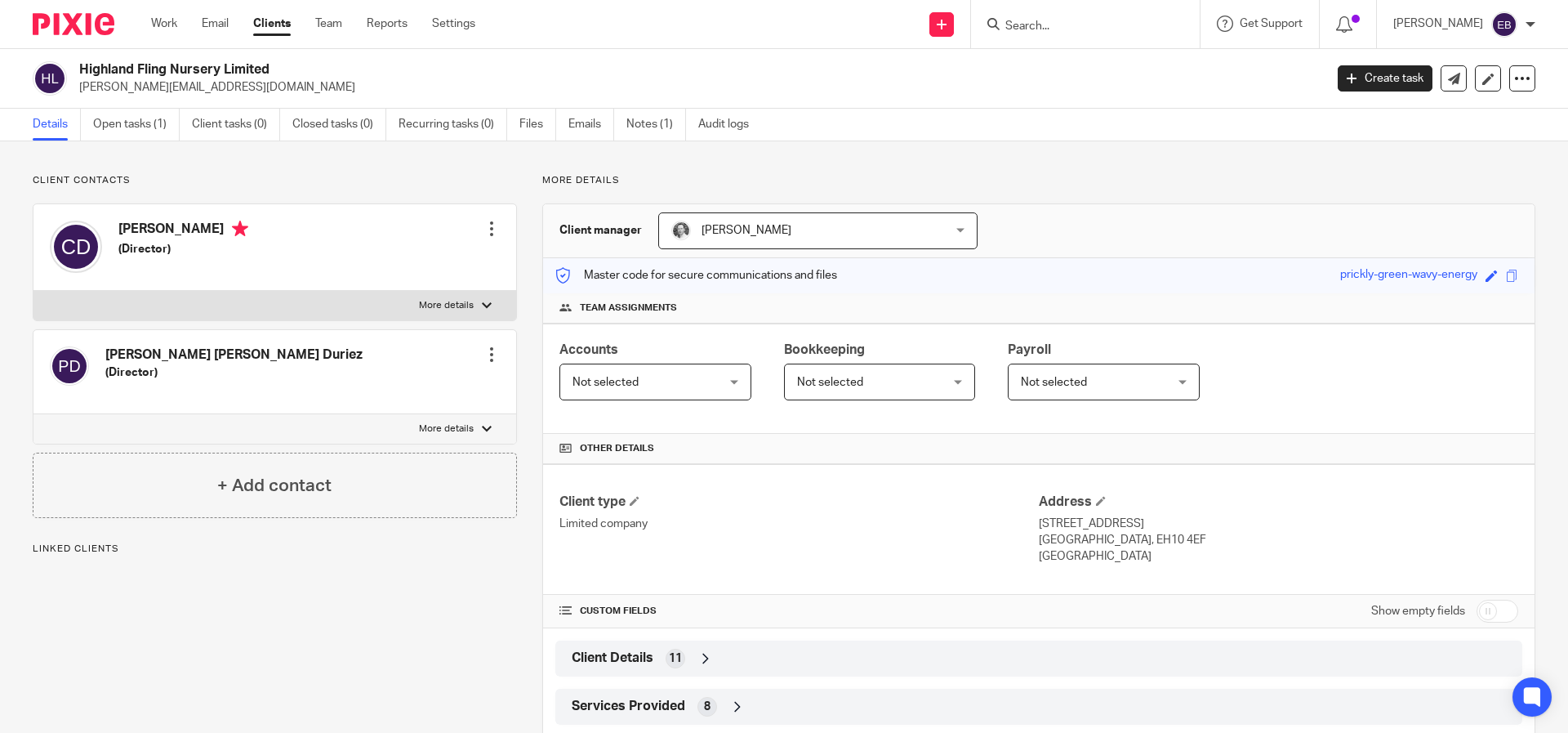
scroll to position [134, 0]
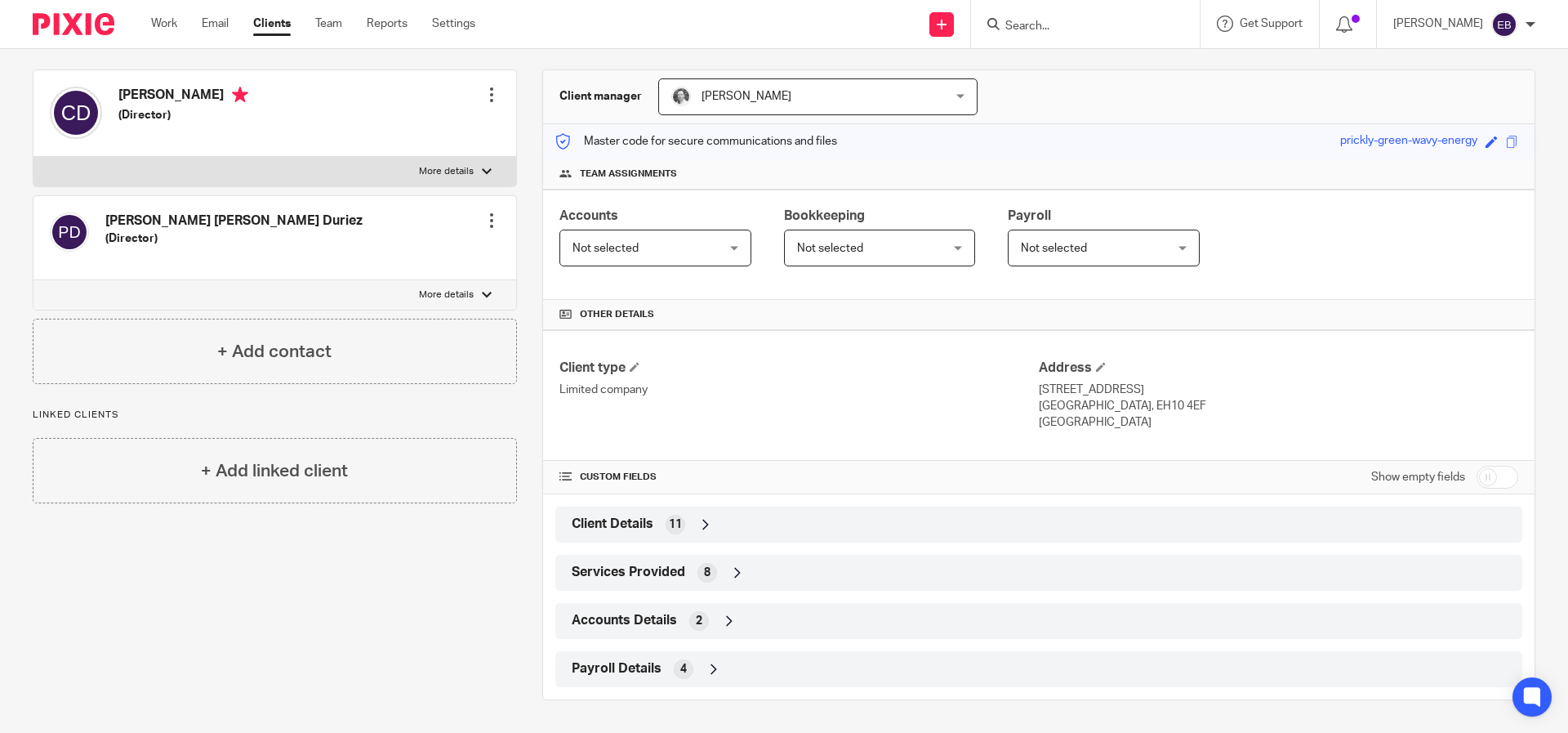
click at [618, 672] on span "Payroll Details" at bounding box center [616, 668] width 90 height 17
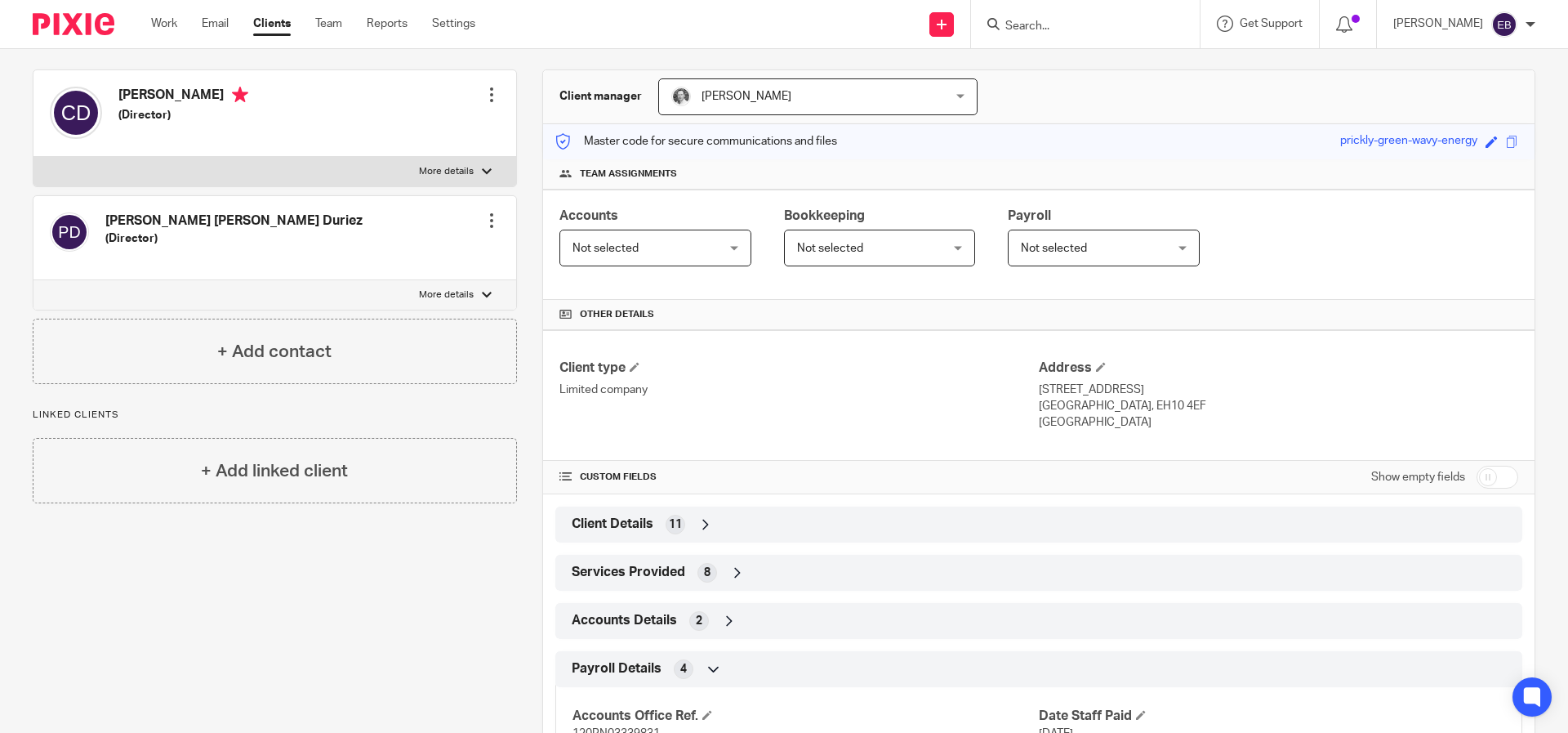
scroll to position [269, 0]
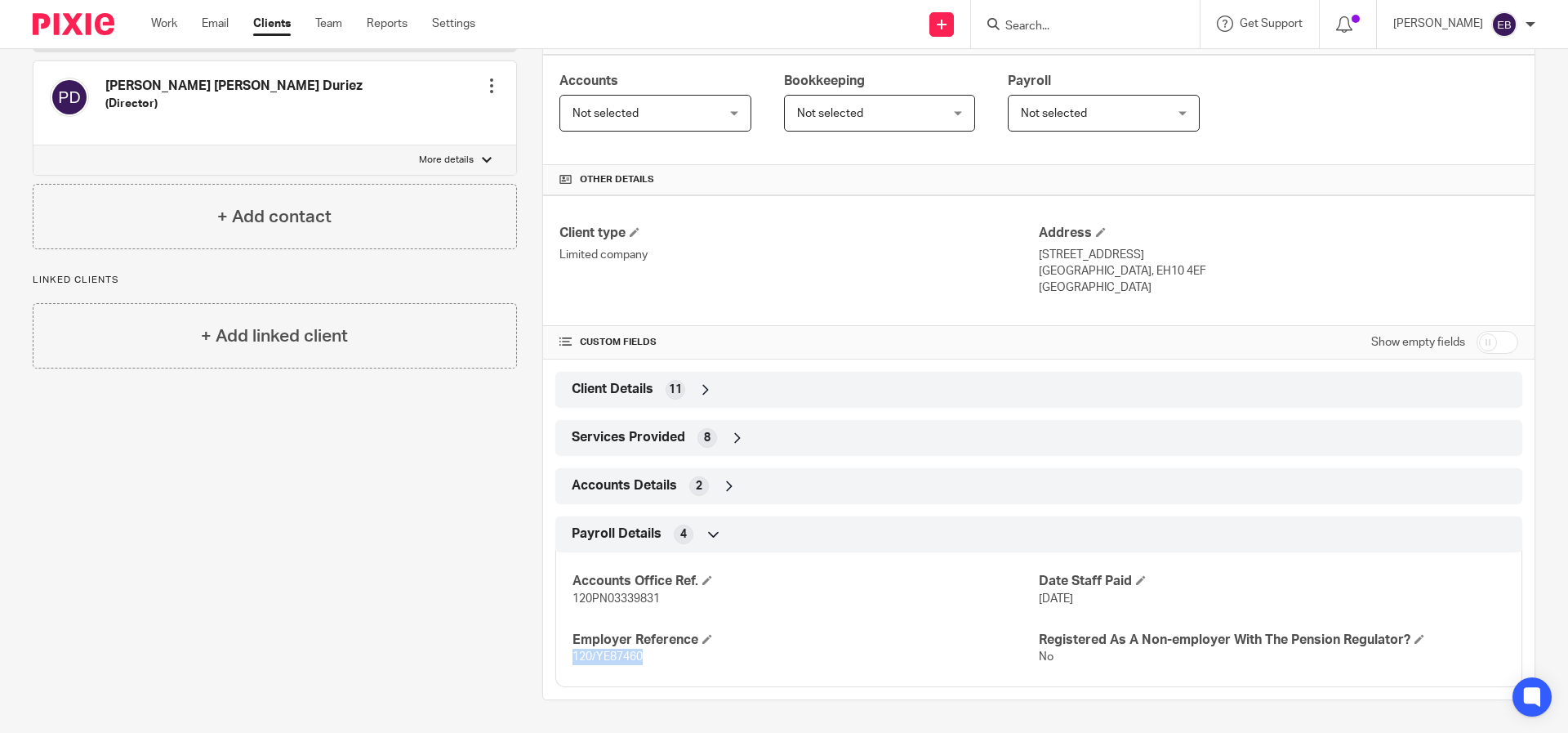
drag, startPoint x: 646, startPoint y: 657, endPoint x: 555, endPoint y: 657, distance: 91.0
click at [555, 657] on div "Accounts Office Ref. 120PN03339831 Date Staff Paid [DATE] Employer Reference 12…" at bounding box center [1039, 613] width 967 height 147
copy span "120/YE87460"
click at [818, 614] on div "Accounts Office Ref. 120PN03339831 Date Staff Paid [DATE] Employer Reference 12…" at bounding box center [1039, 613] width 967 height 147
click at [1476, 338] on input "checkbox" at bounding box center [1497, 342] width 42 height 23
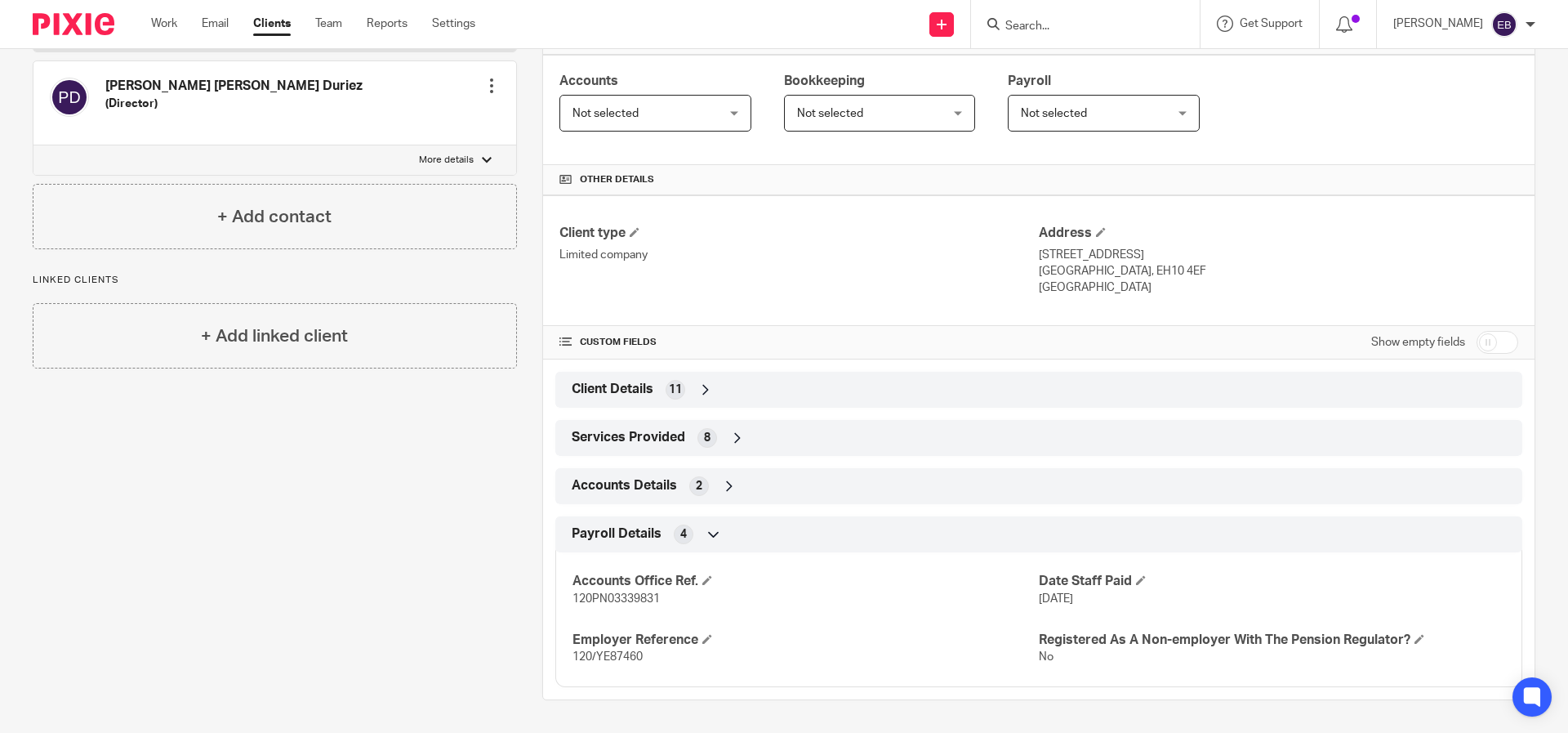
checkbox input "true"
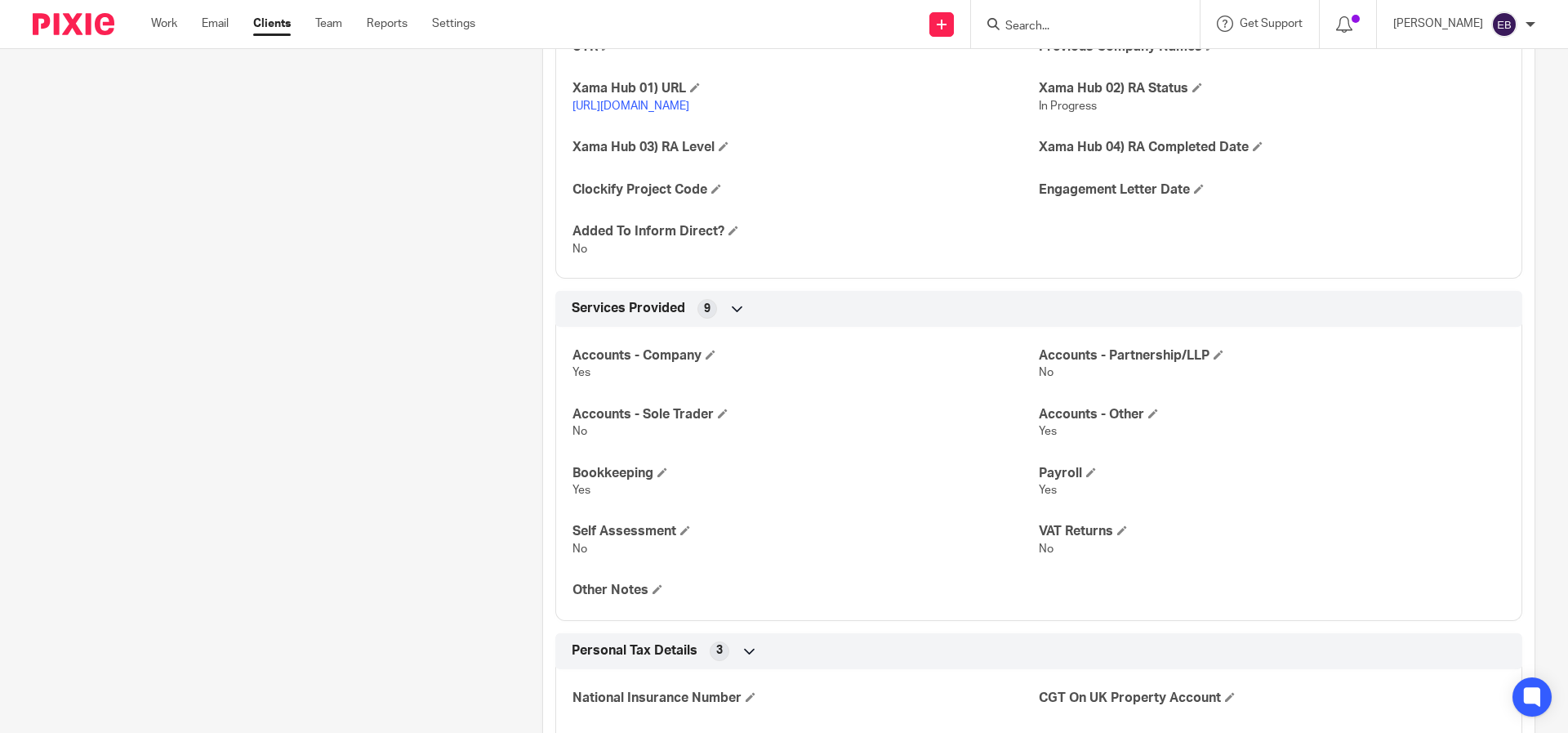
scroll to position [1708, 0]
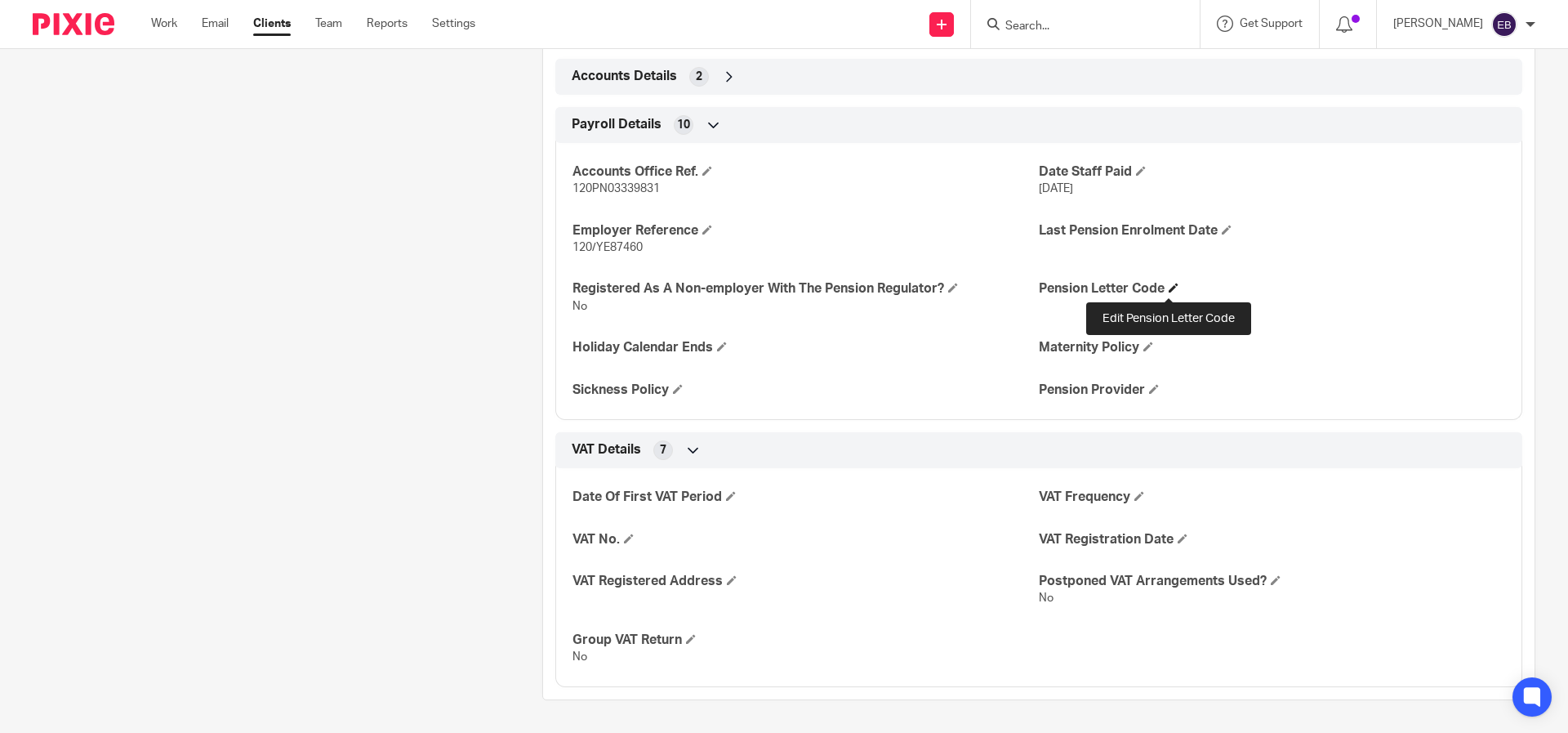
click at [1173, 287] on span at bounding box center [1174, 287] width 10 height 10
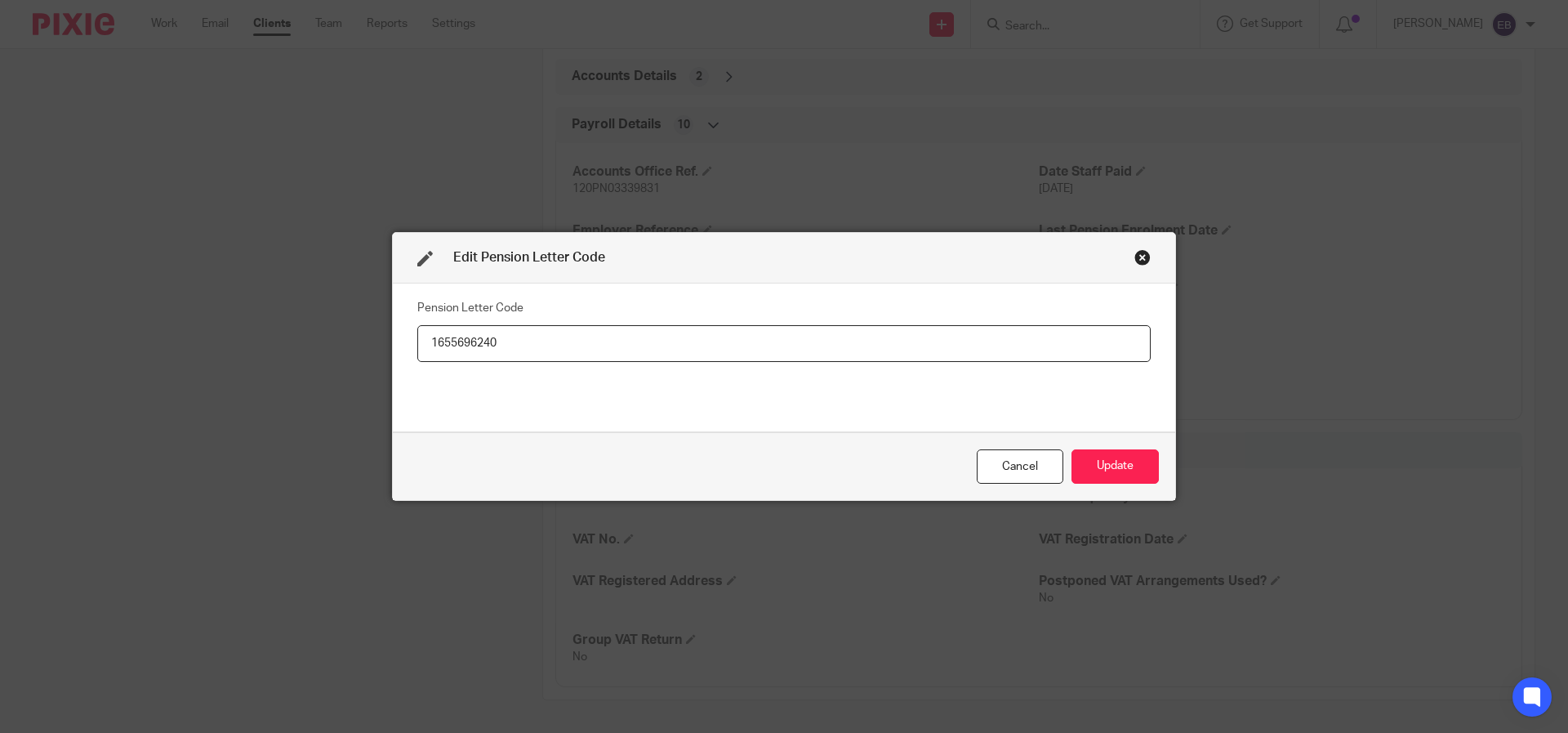
click at [428, 345] on input "1655696240" at bounding box center [784, 344] width 734 height 37
type input "1655696240"
click at [1116, 468] on button "Update" at bounding box center [1115, 467] width 87 height 35
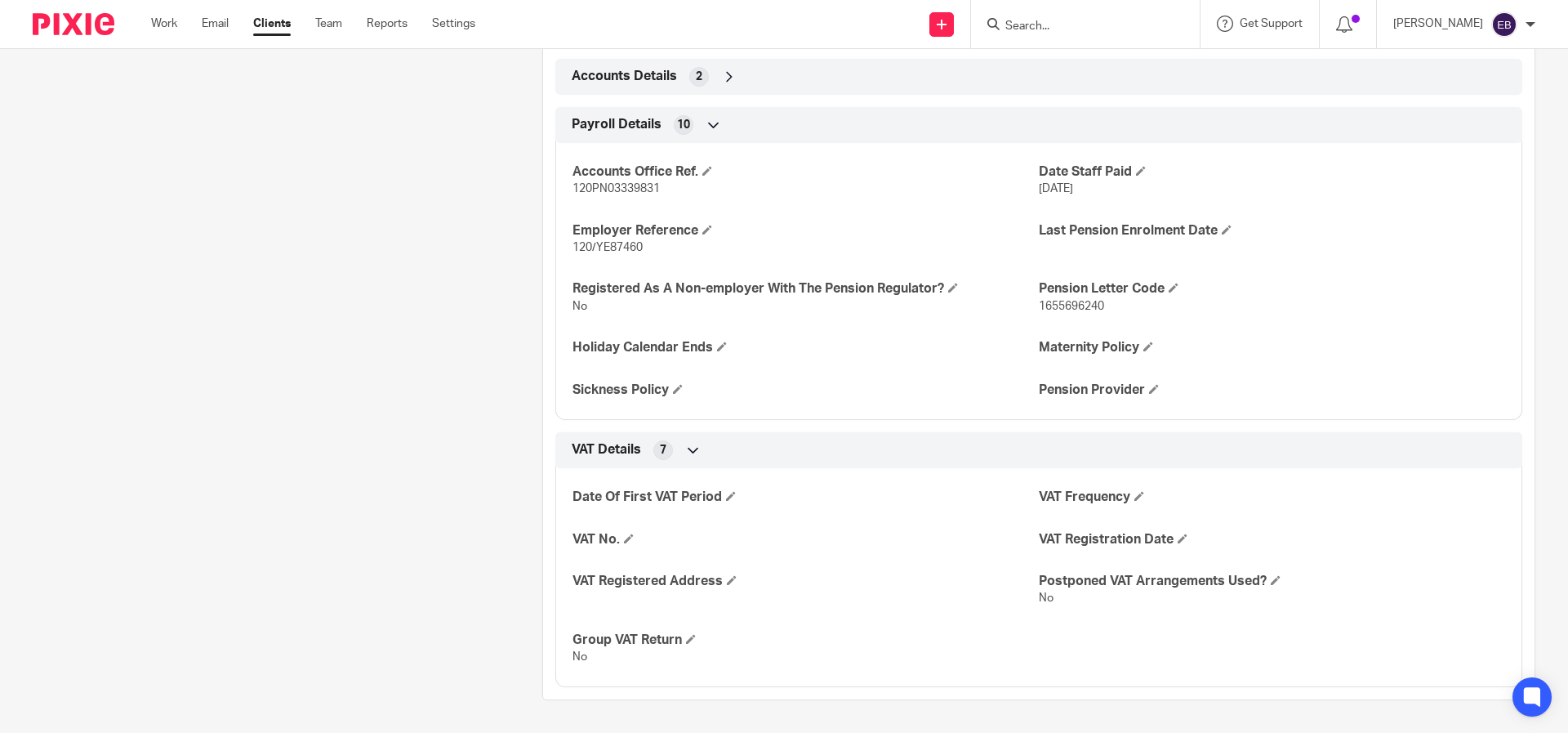
click at [633, 198] on div "Accounts Office Ref. 120PN03339831 Date Staff Paid 31 Aug 2025 Employer Referen…" at bounding box center [1039, 276] width 967 height 289
click at [633, 194] on span "120PN03339831" at bounding box center [616, 189] width 87 height 12
click at [634, 190] on span "120PN03339831" at bounding box center [616, 189] width 87 height 12
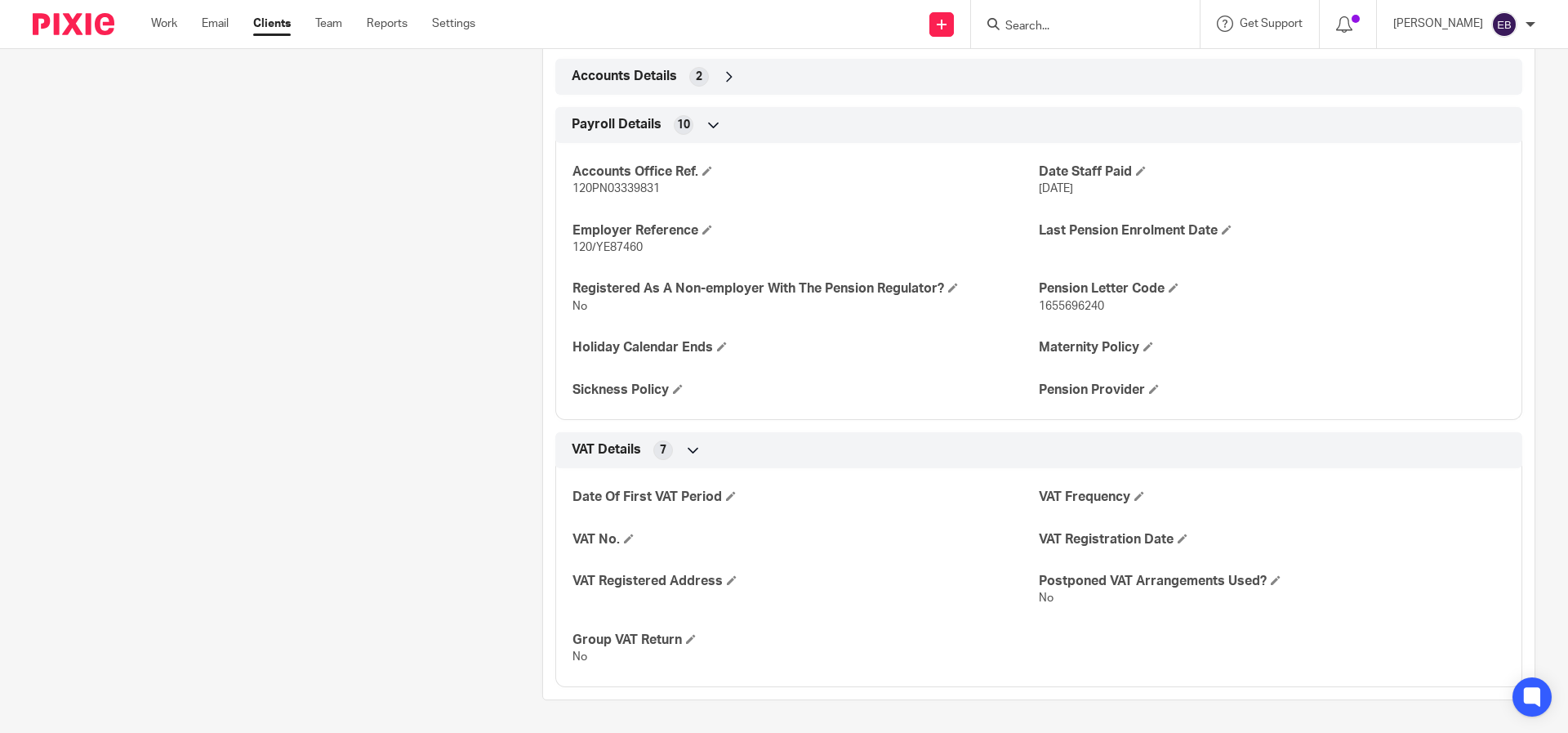
click at [650, 245] on p "120/YE87460" at bounding box center [805, 247] width 466 height 16
drag, startPoint x: 652, startPoint y: 249, endPoint x: 568, endPoint y: 251, distance: 84.0
click at [572, 251] on p "120/YE87460" at bounding box center [805, 247] width 466 height 16
copy span "120/YE87460"
click at [1059, 306] on span "1655696240" at bounding box center [1071, 307] width 66 height 12
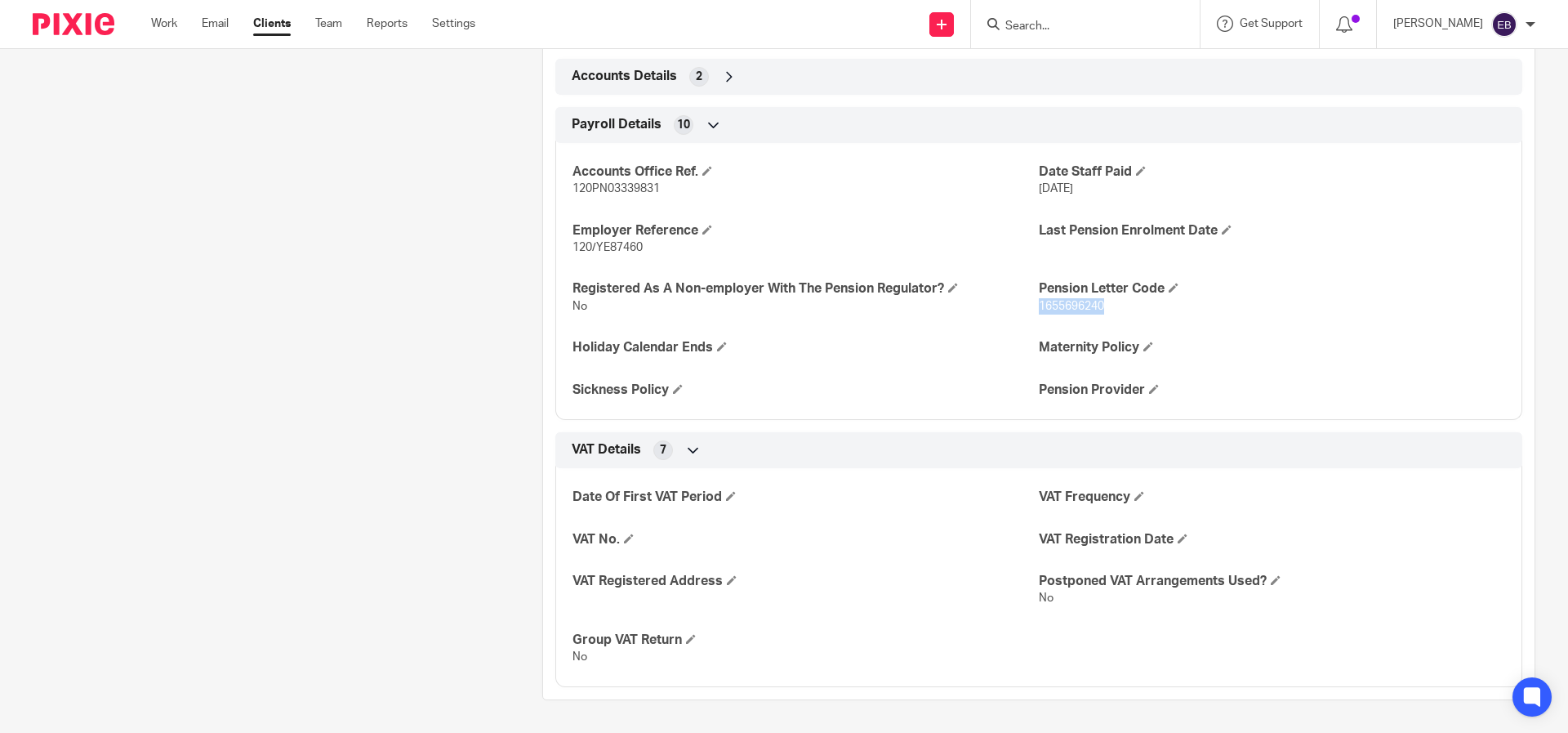
click at [1059, 306] on span "1655696240" at bounding box center [1071, 307] width 66 height 12
copy span "1655696240"
click at [1140, 24] on input "Search" at bounding box center [1077, 26] width 147 height 14
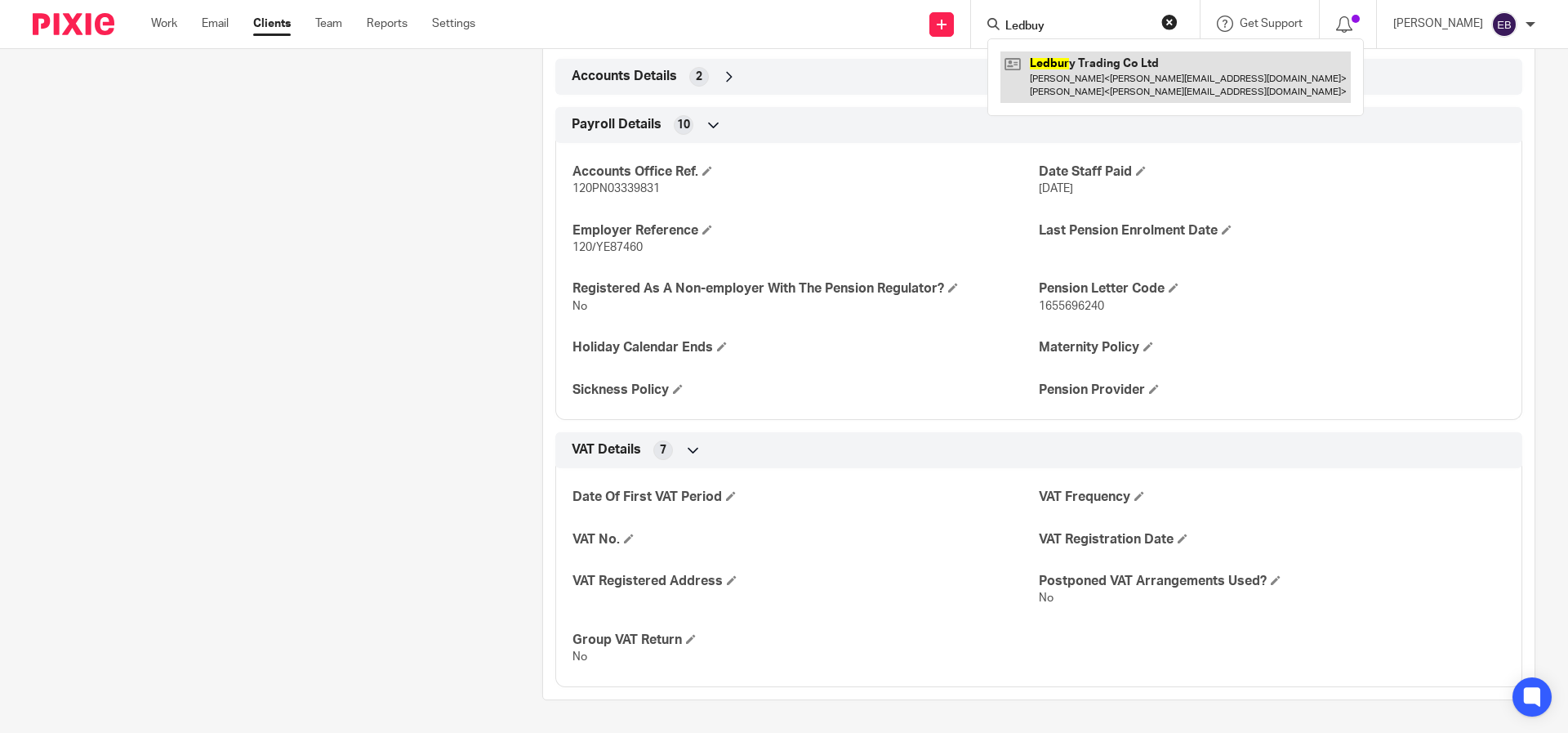
type input "Ledbuy"
click at [1115, 74] on link at bounding box center [1176, 76] width 350 height 50
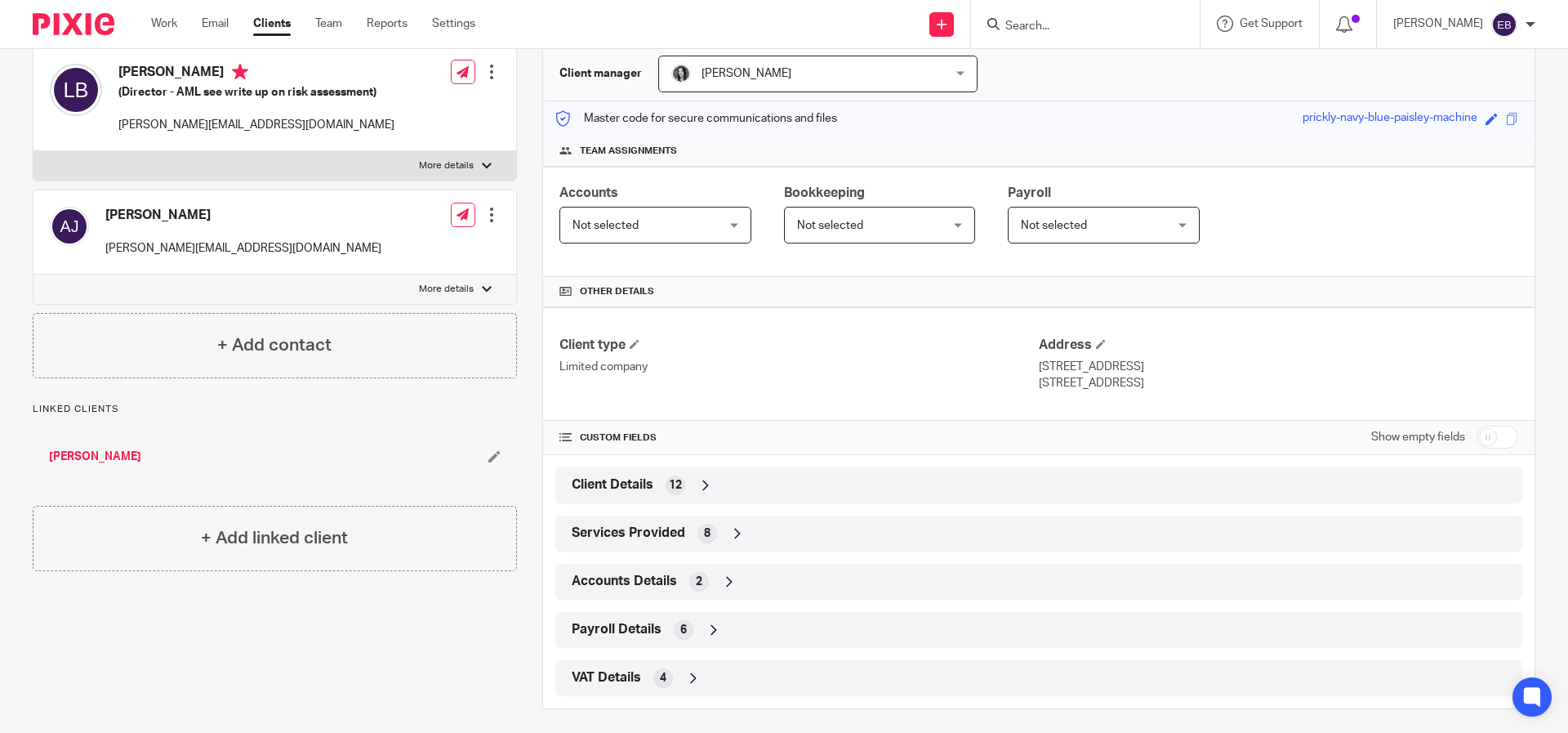
click at [588, 664] on div "VAT Details 4" at bounding box center [1039, 678] width 943 height 28
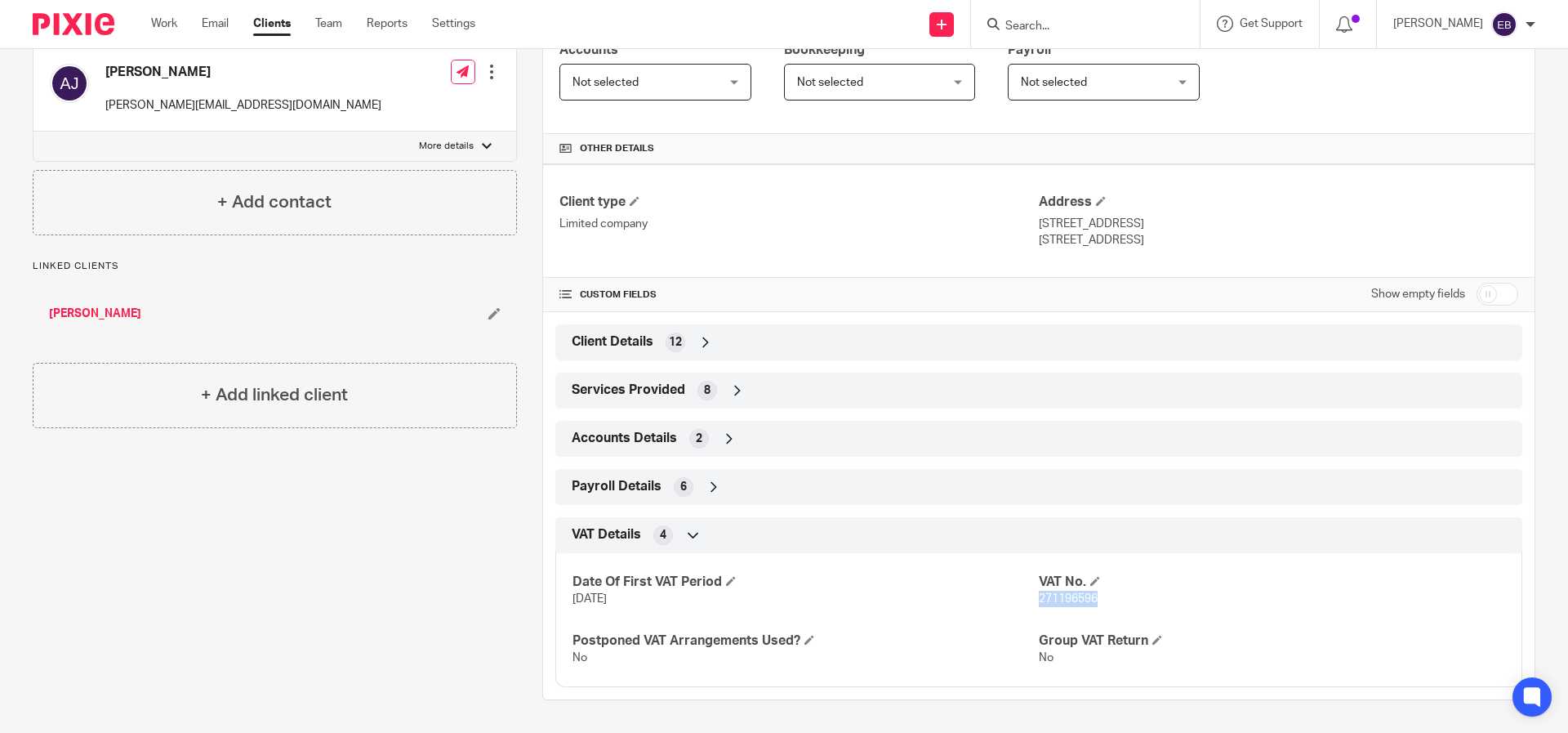
drag, startPoint x: 1111, startPoint y: 604, endPoint x: 1030, endPoint y: 600, distance: 81.1
click at [1039, 600] on p "271196596" at bounding box center [1271, 599] width 466 height 16
copy span "271196596"
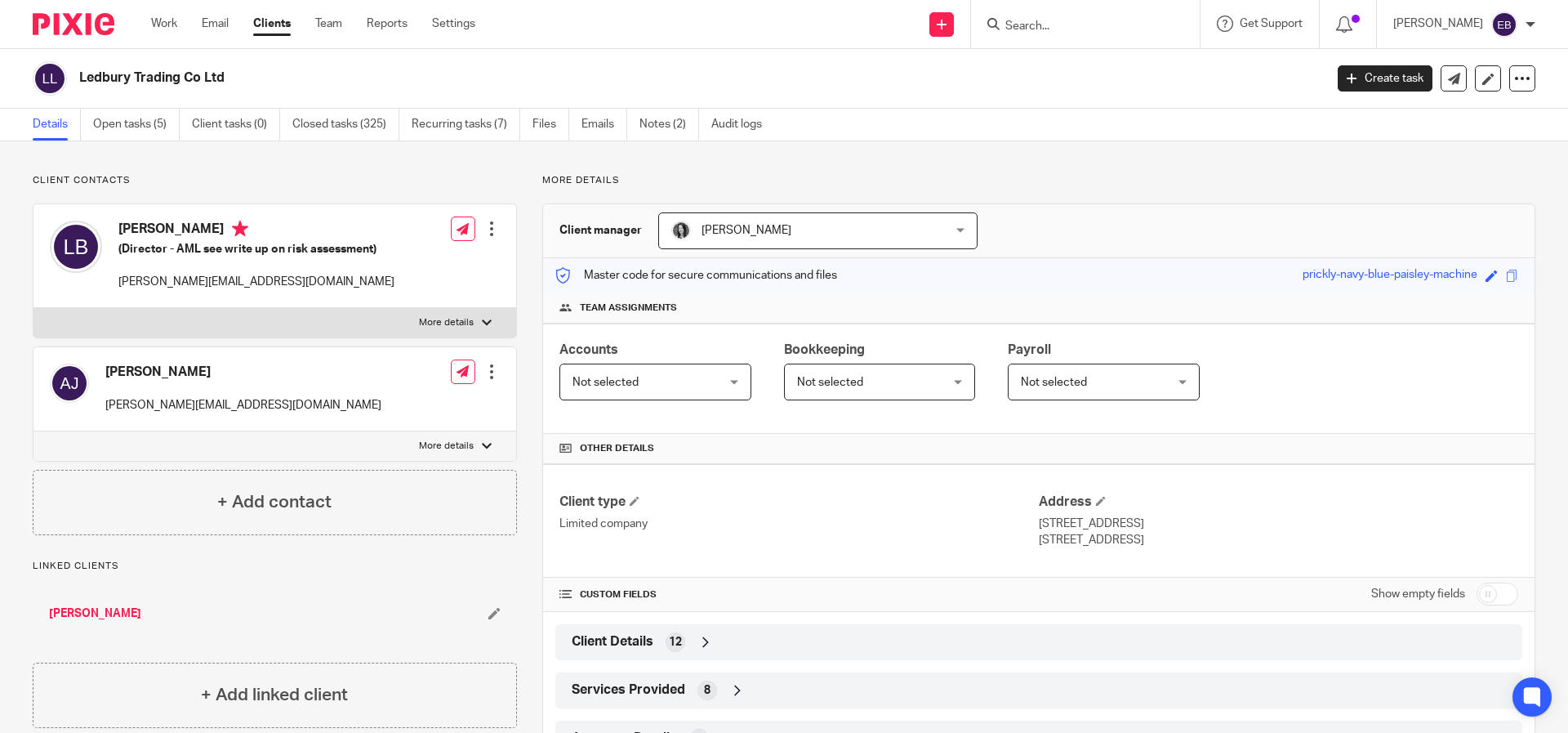
scroll to position [300, 0]
